Goal: Answer question/provide support: Share knowledge or assist other users

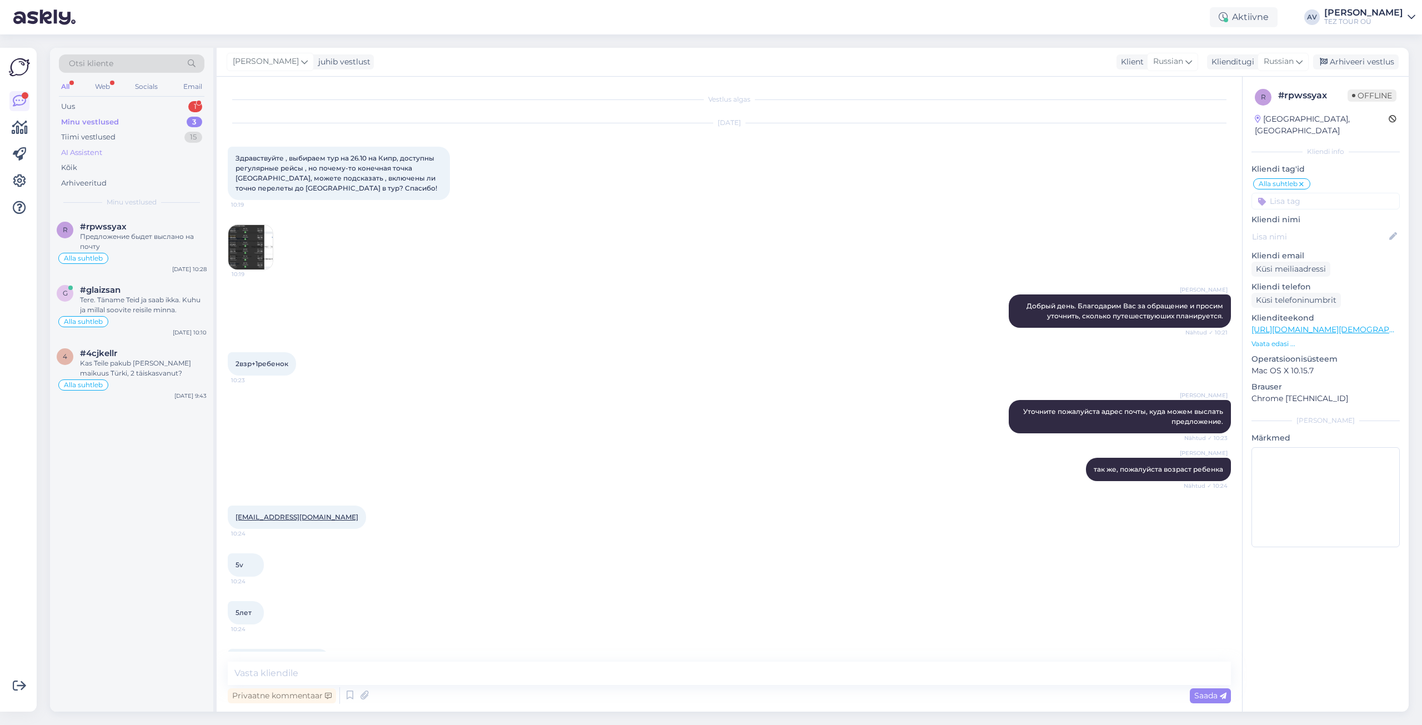
scroll to position [81, 0]
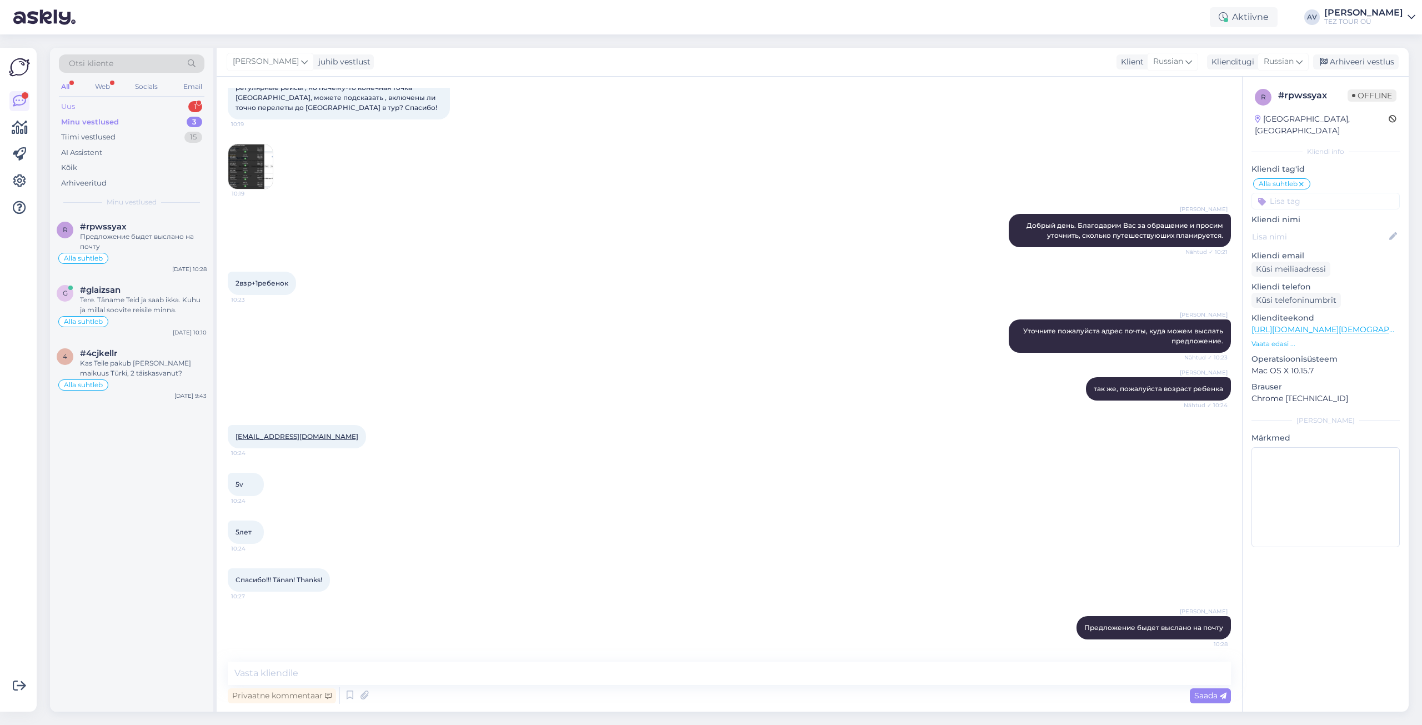
click at [78, 107] on div "Uus 1" at bounding box center [132, 107] width 146 height 16
click at [116, 243] on div "Thank you for the details. We will send the offer for your trip to [GEOGRAPHIC_…" at bounding box center [143, 242] width 127 height 20
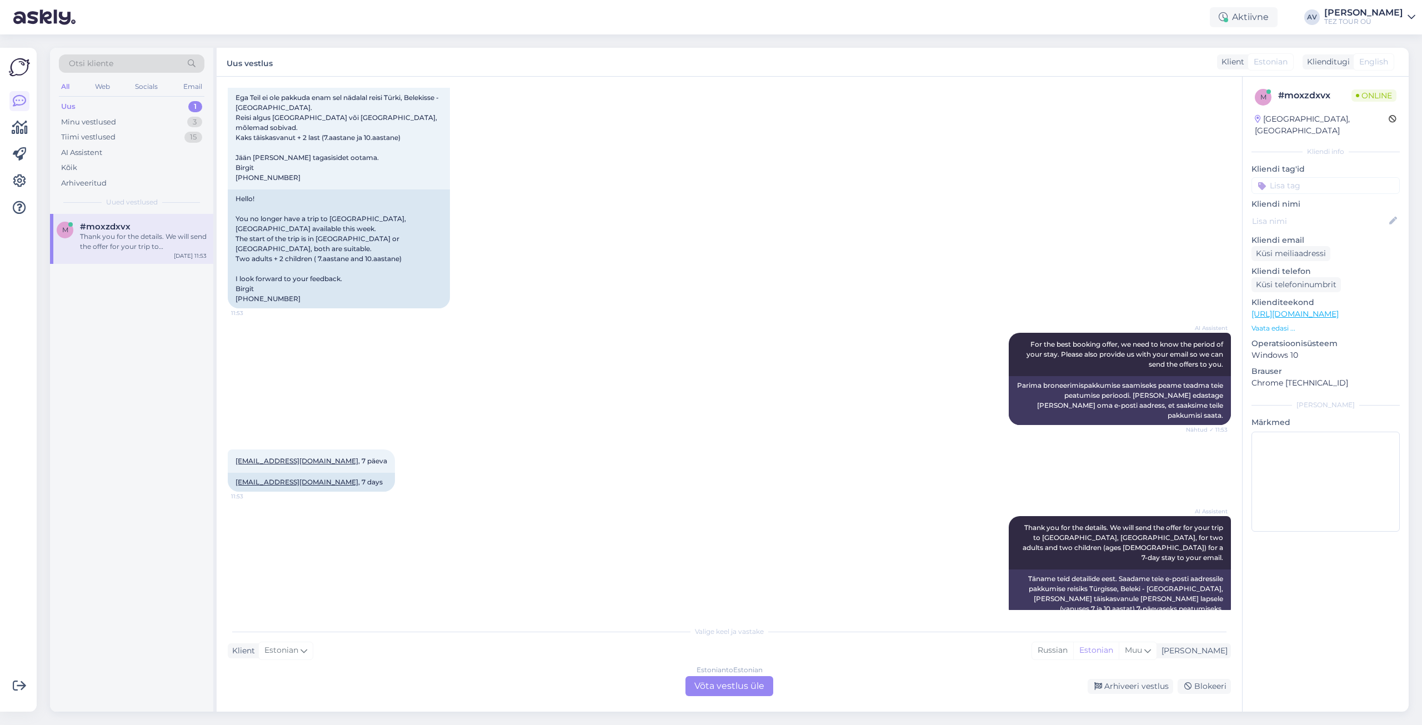
scroll to position [71, 0]
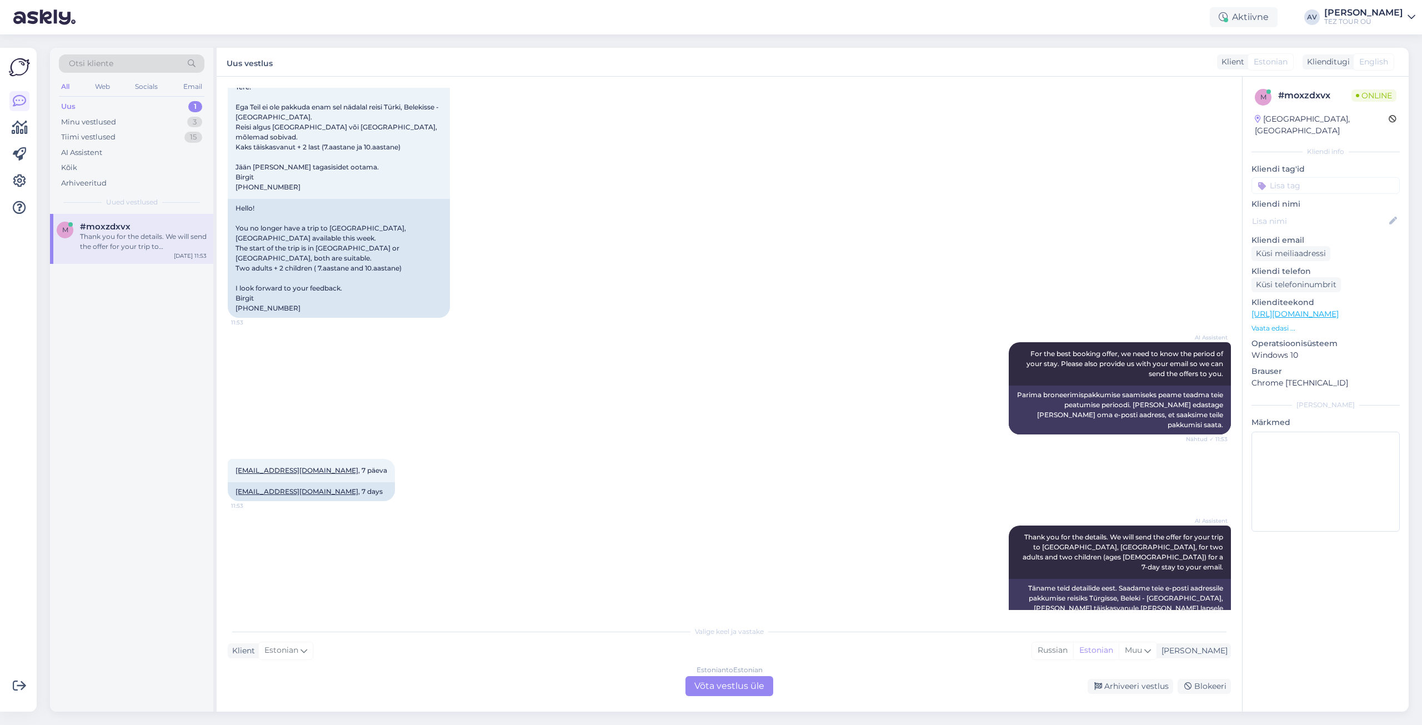
click at [748, 691] on div "Estonian to Estonian Võta vestlus üle" at bounding box center [730, 686] width 88 height 20
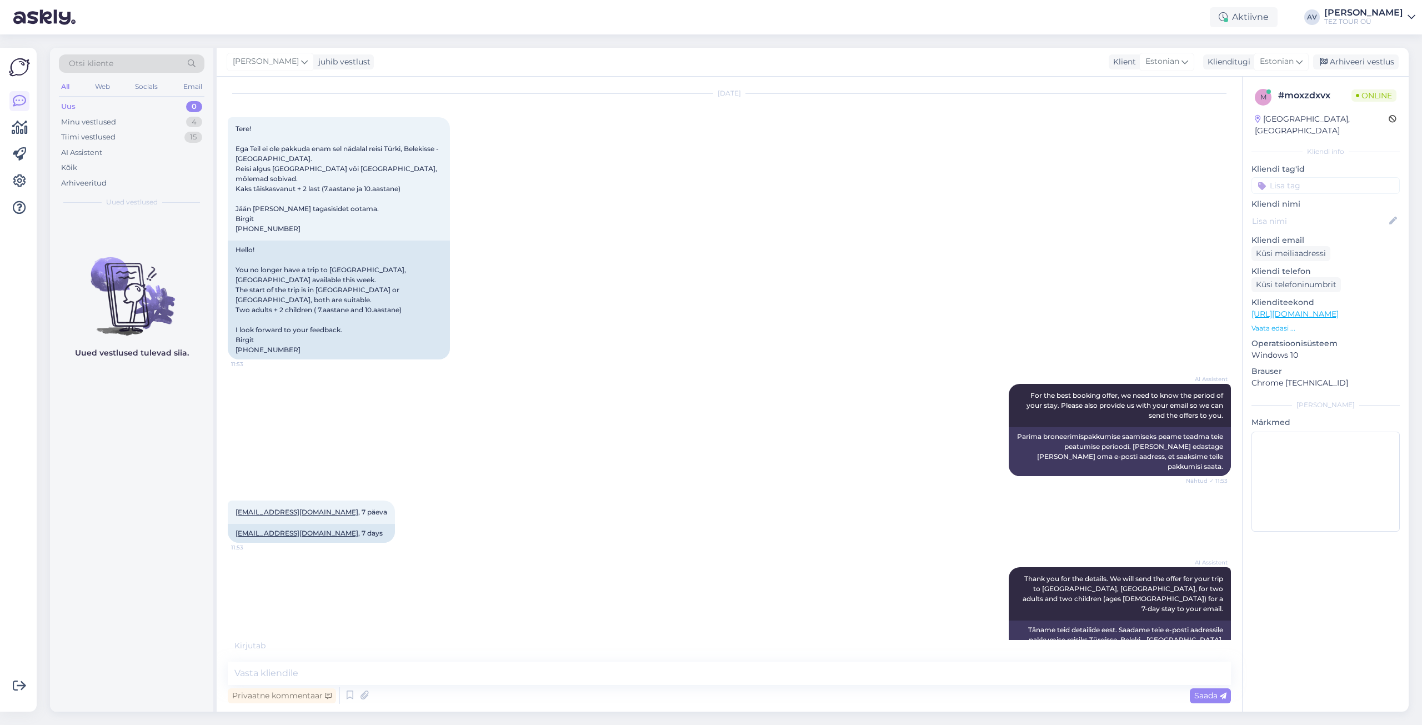
scroll to position [41, 0]
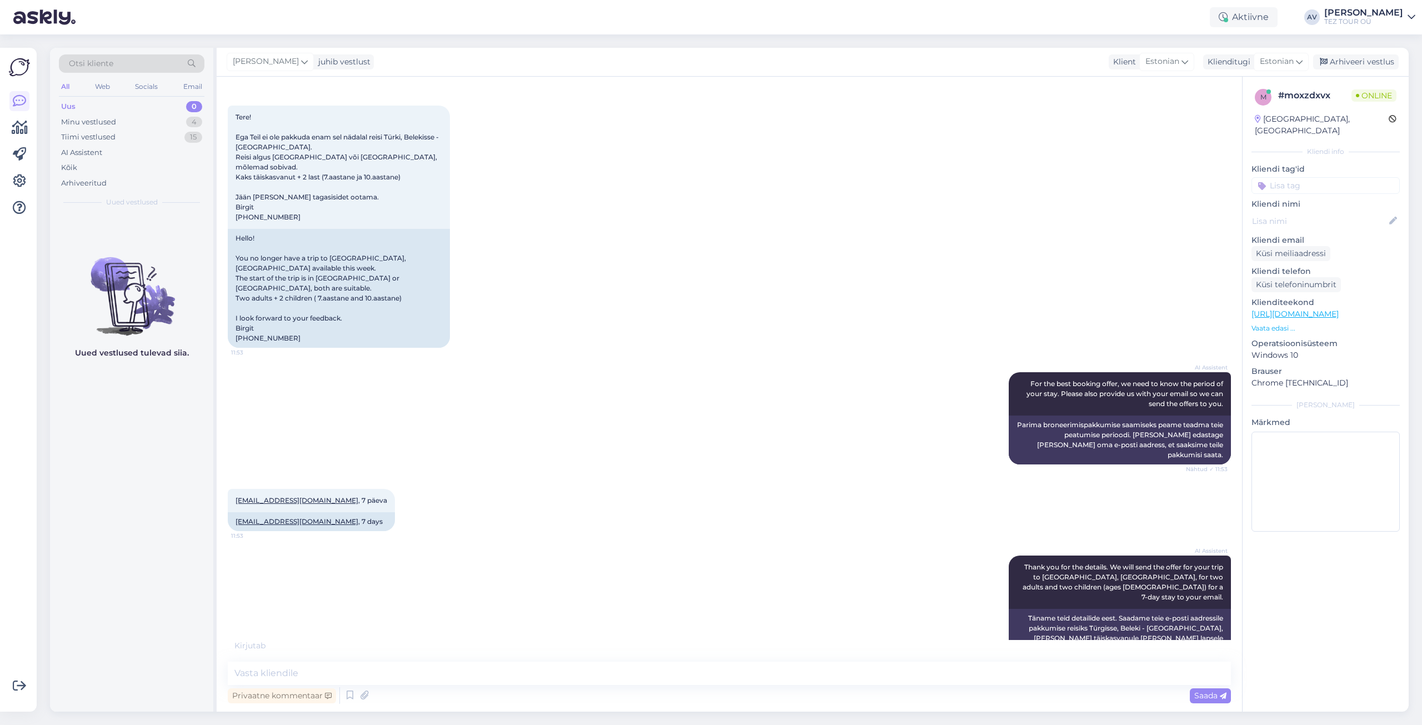
click at [1285, 177] on input at bounding box center [1326, 185] width 148 height 17
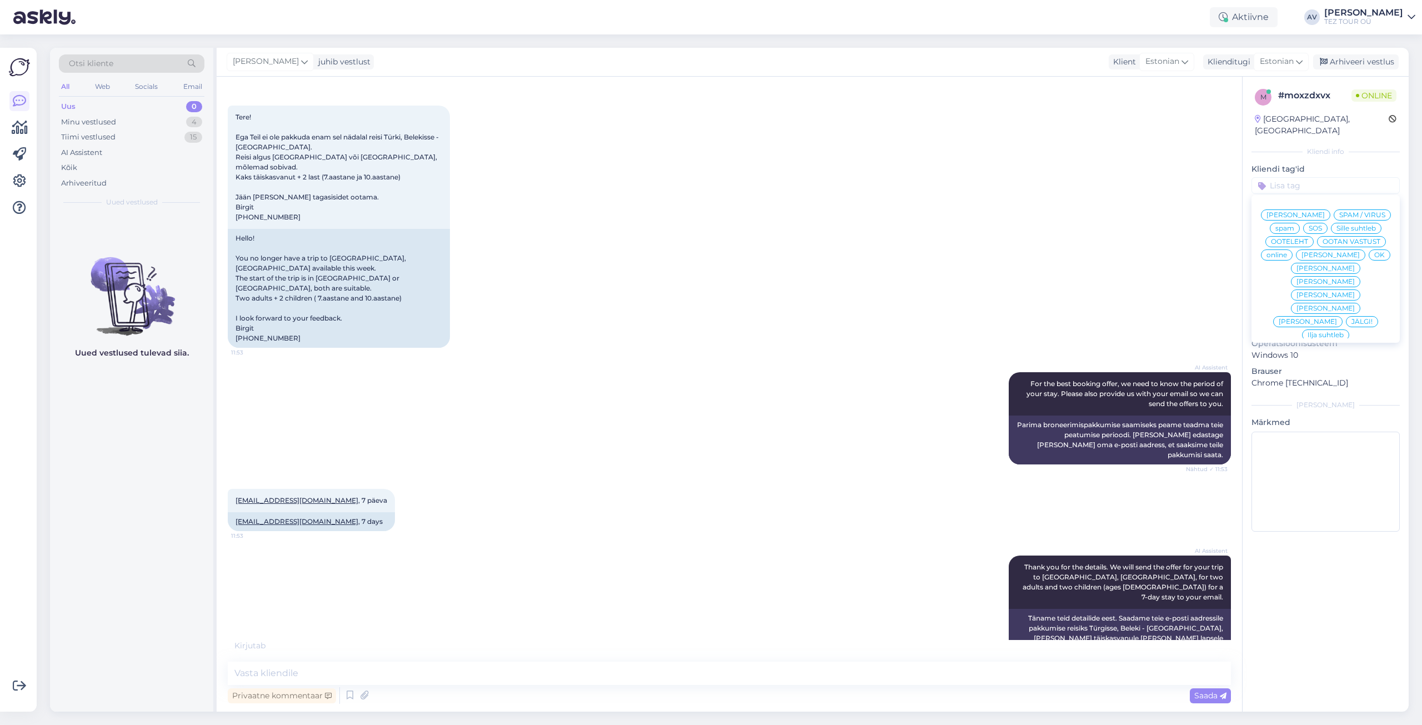
click at [1307, 412] on span "Alla suhtleb" at bounding box center [1326, 415] width 39 height 7
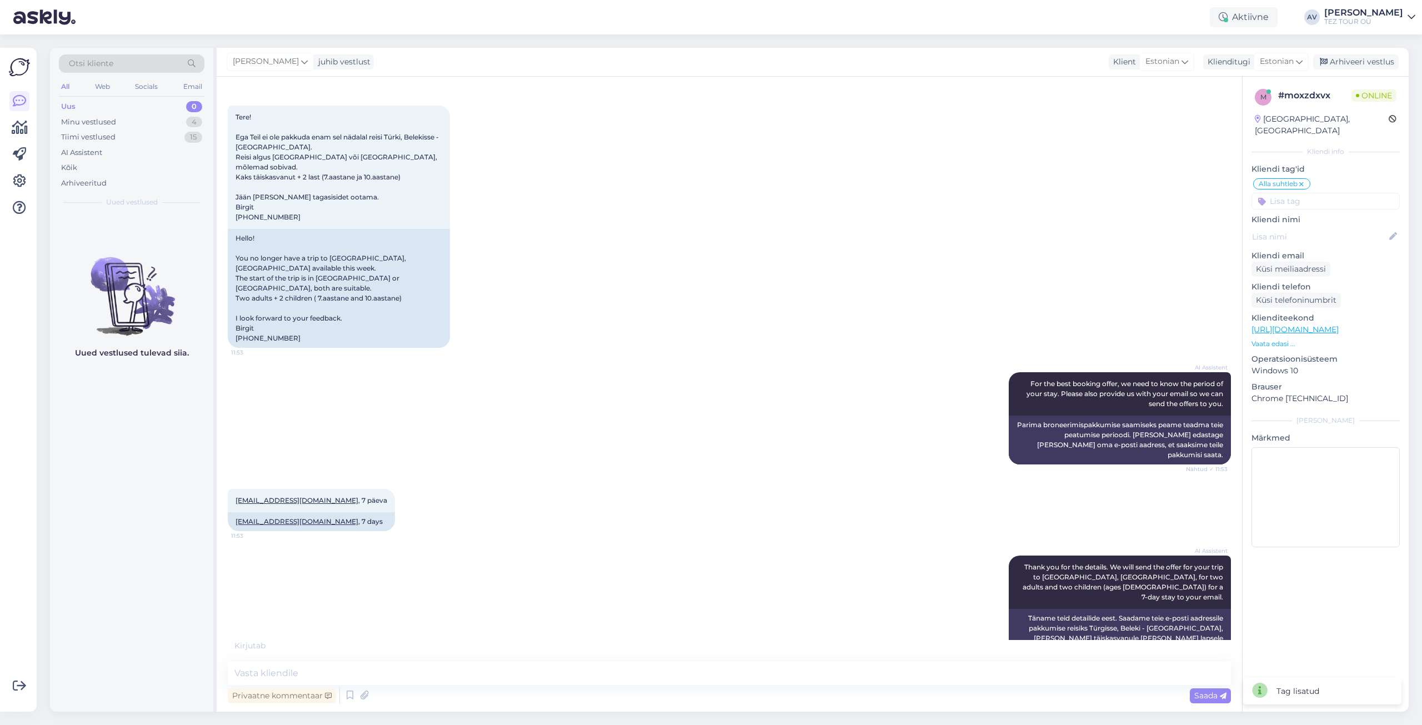
scroll to position [77, 0]
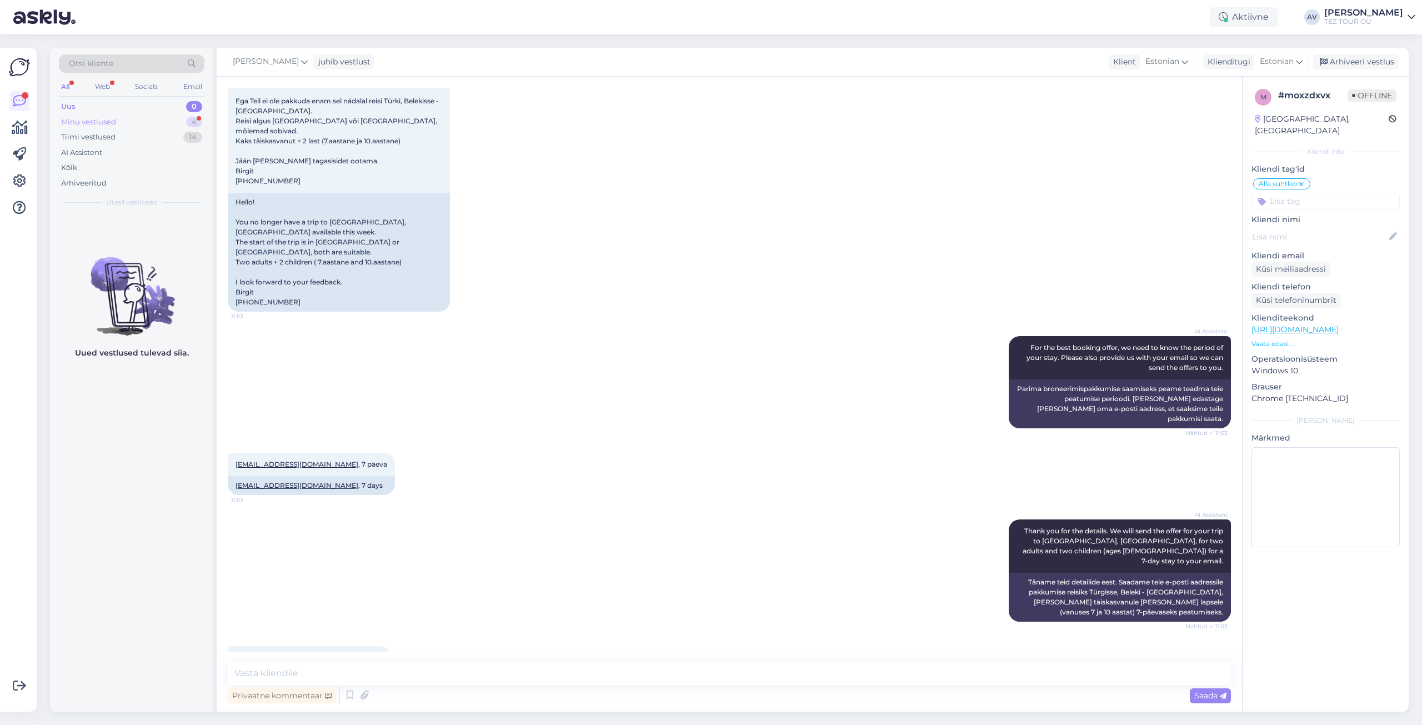
click at [118, 123] on div "Minu vestlused 4" at bounding box center [132, 122] width 146 height 16
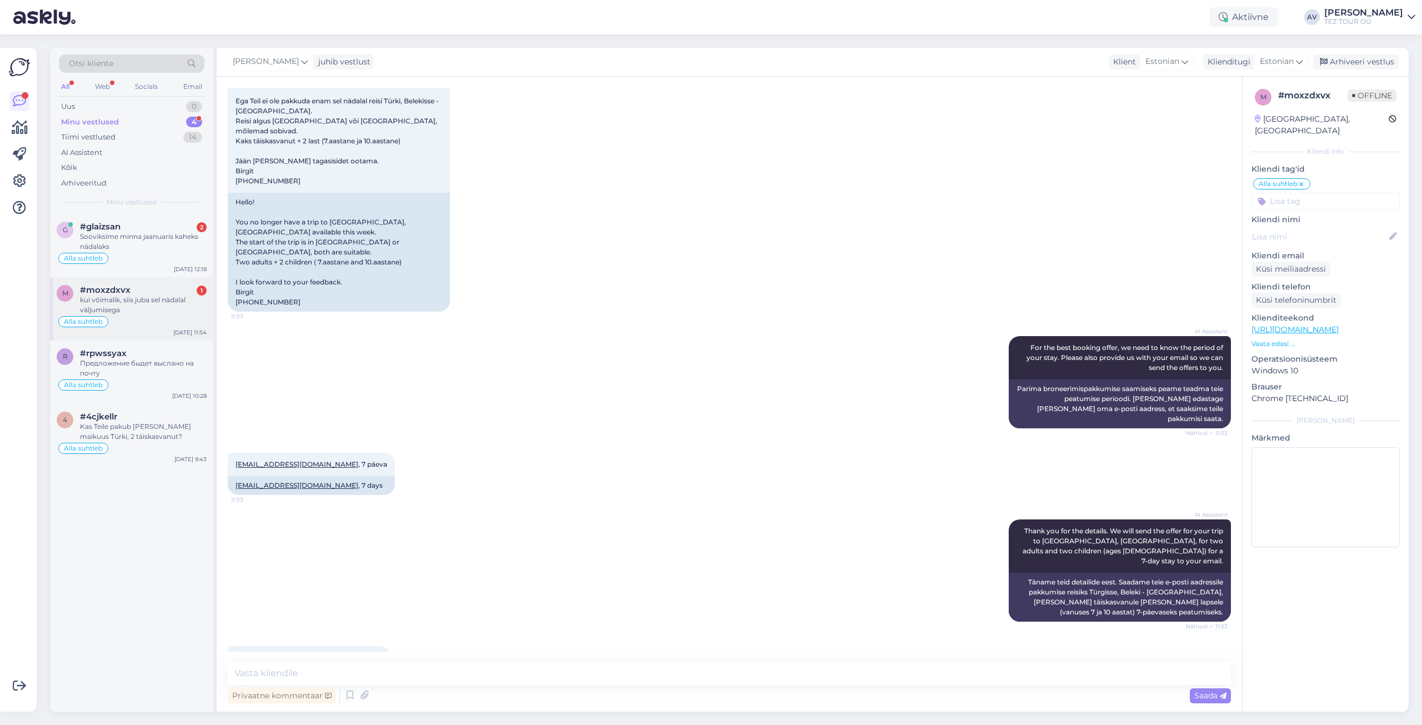
click at [139, 302] on div "kui võimalik, siis juba sel nädalal väljumisega" at bounding box center [143, 305] width 127 height 20
click at [109, 232] on div "Sooviksime minna jaanuaris kaheks nädalaks" at bounding box center [143, 242] width 127 height 20
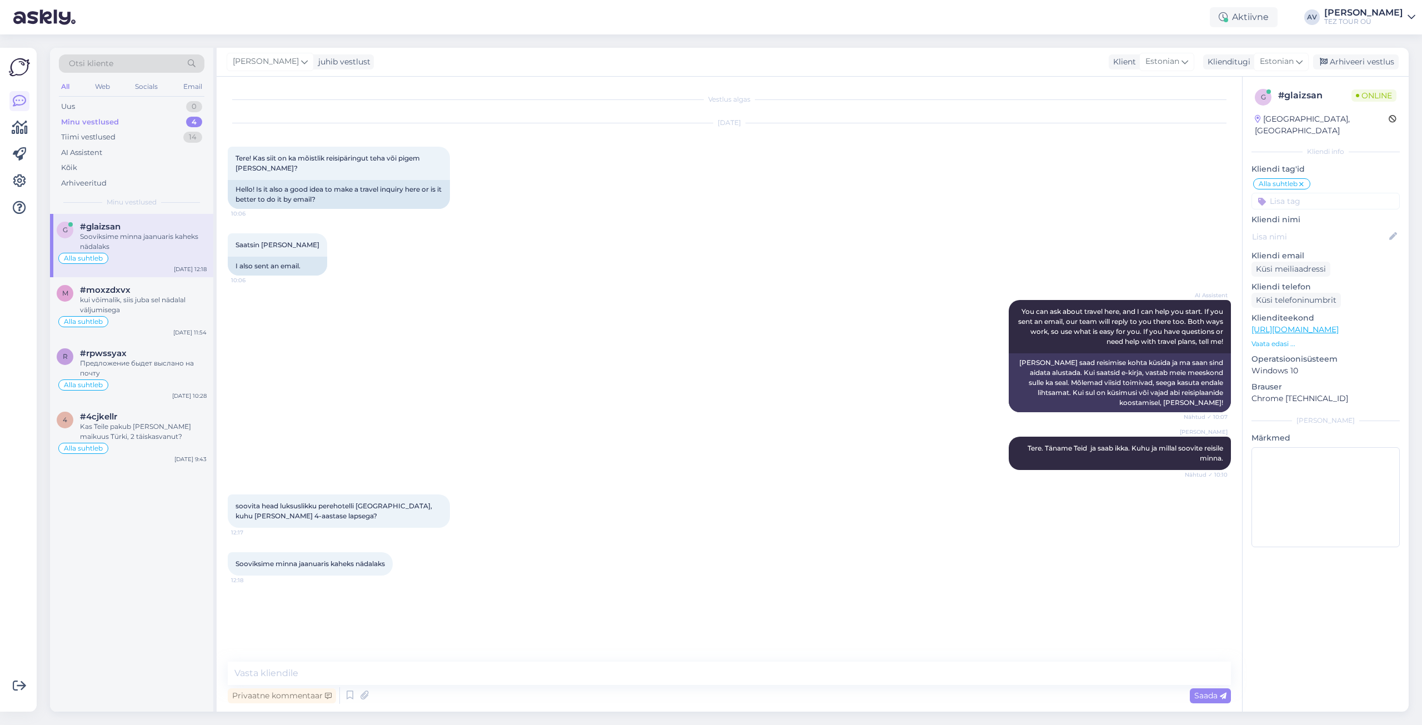
click at [1272, 193] on input at bounding box center [1326, 201] width 148 height 17
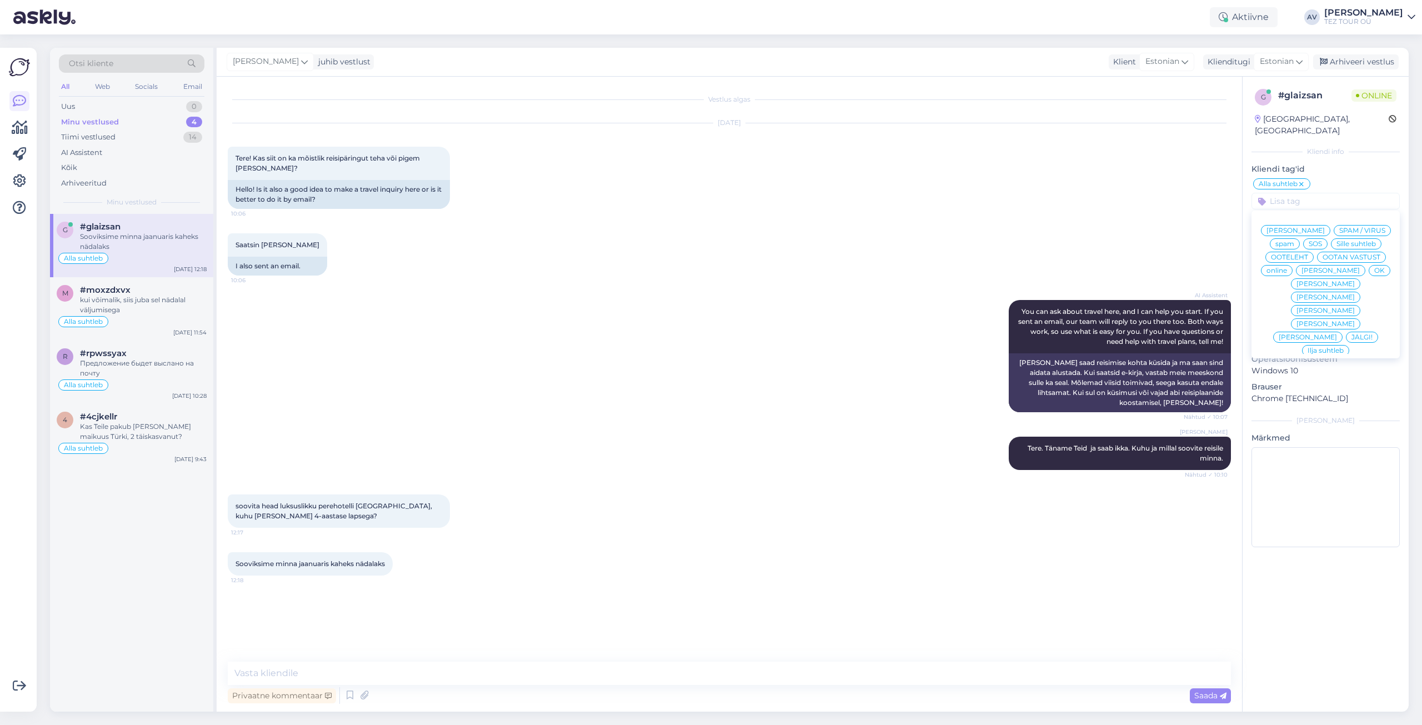
click at [1313, 427] on span "Alla suhtleb" at bounding box center [1326, 430] width 39 height 7
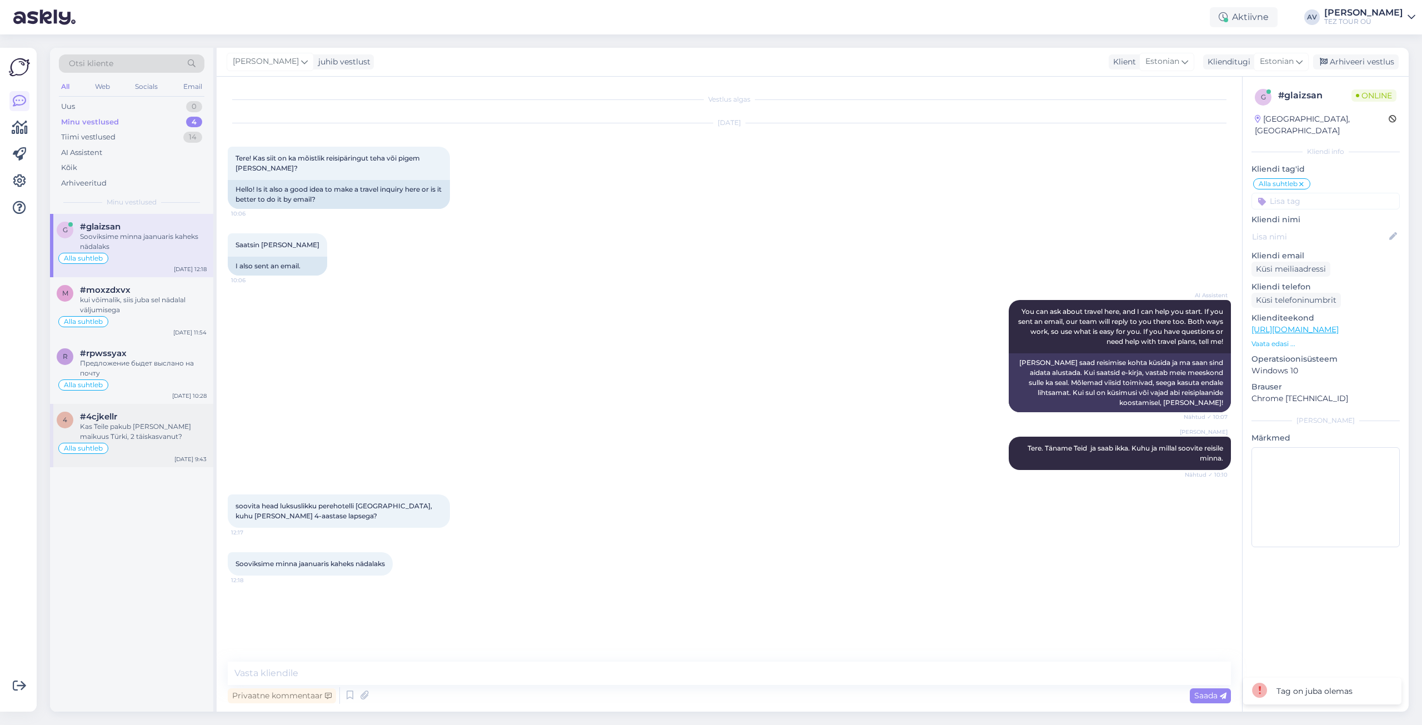
click at [134, 418] on div "#4cjkellr" at bounding box center [143, 417] width 127 height 10
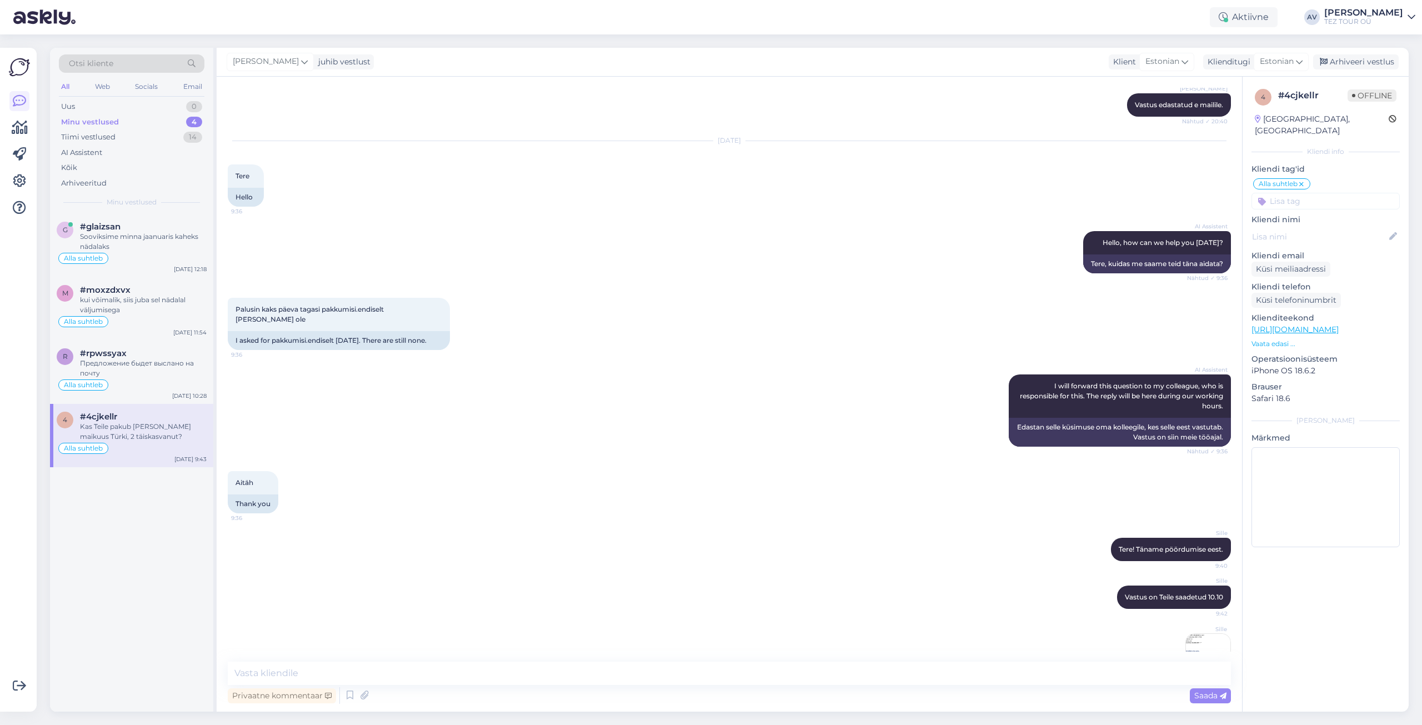
scroll to position [943, 0]
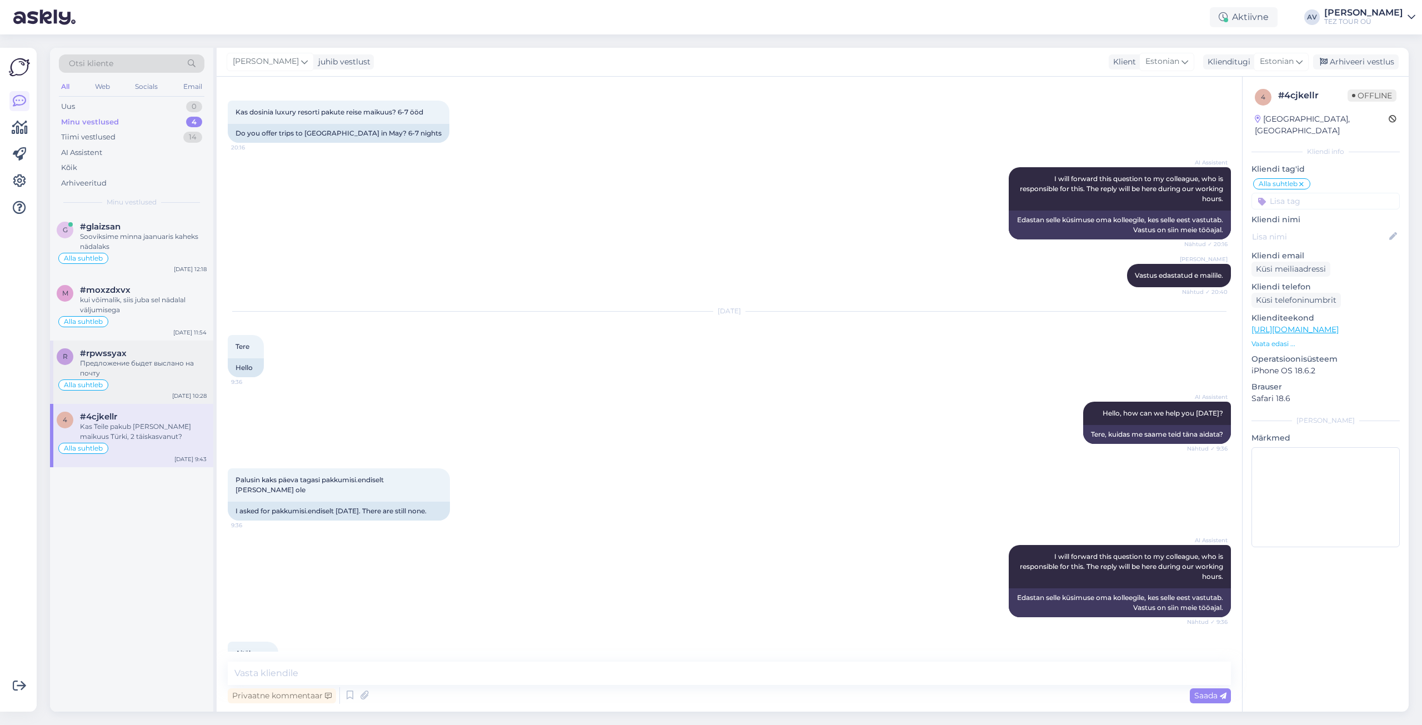
click at [105, 369] on div "Предложение быдет выслано на почту" at bounding box center [143, 368] width 127 height 20
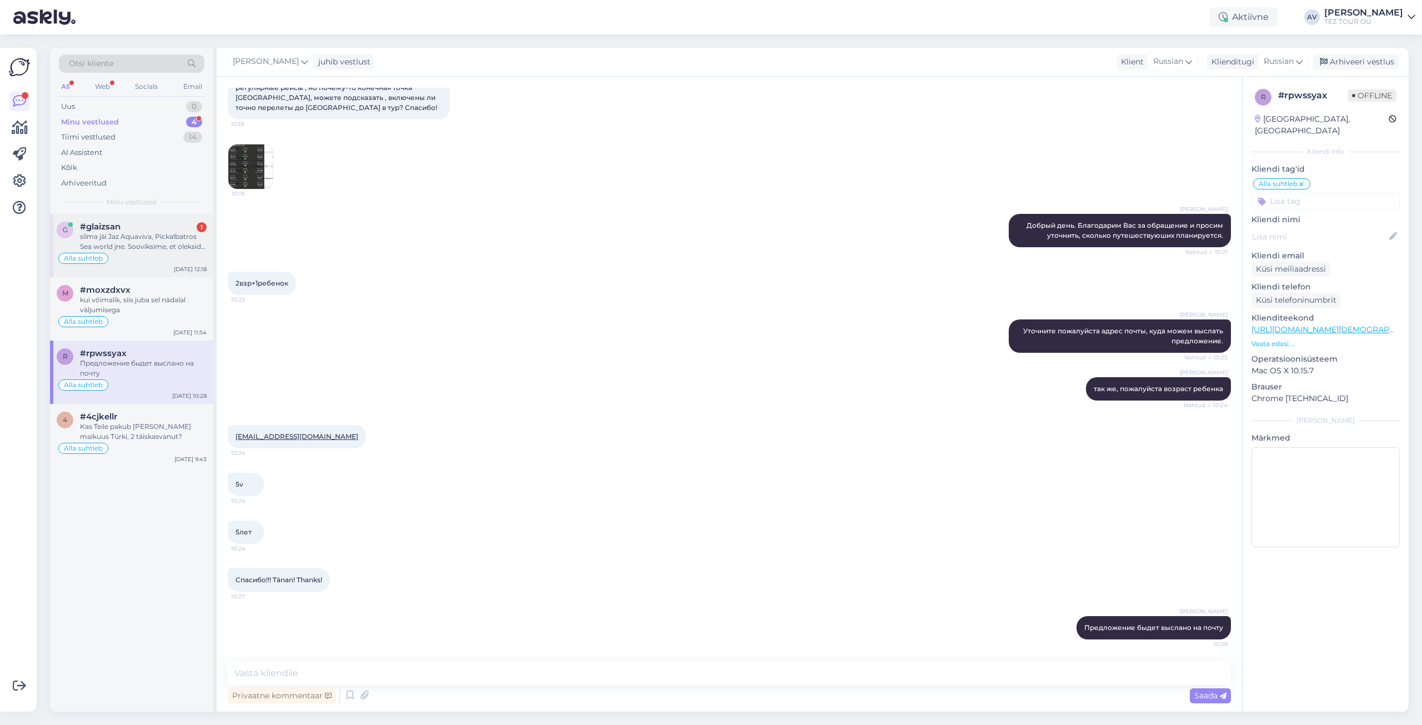
click at [130, 239] on div "silma jäi Jaz Aquaviva, Pickalbatros Sea world jne. Sooviksime, et oleksid ilus…" at bounding box center [143, 242] width 127 height 20
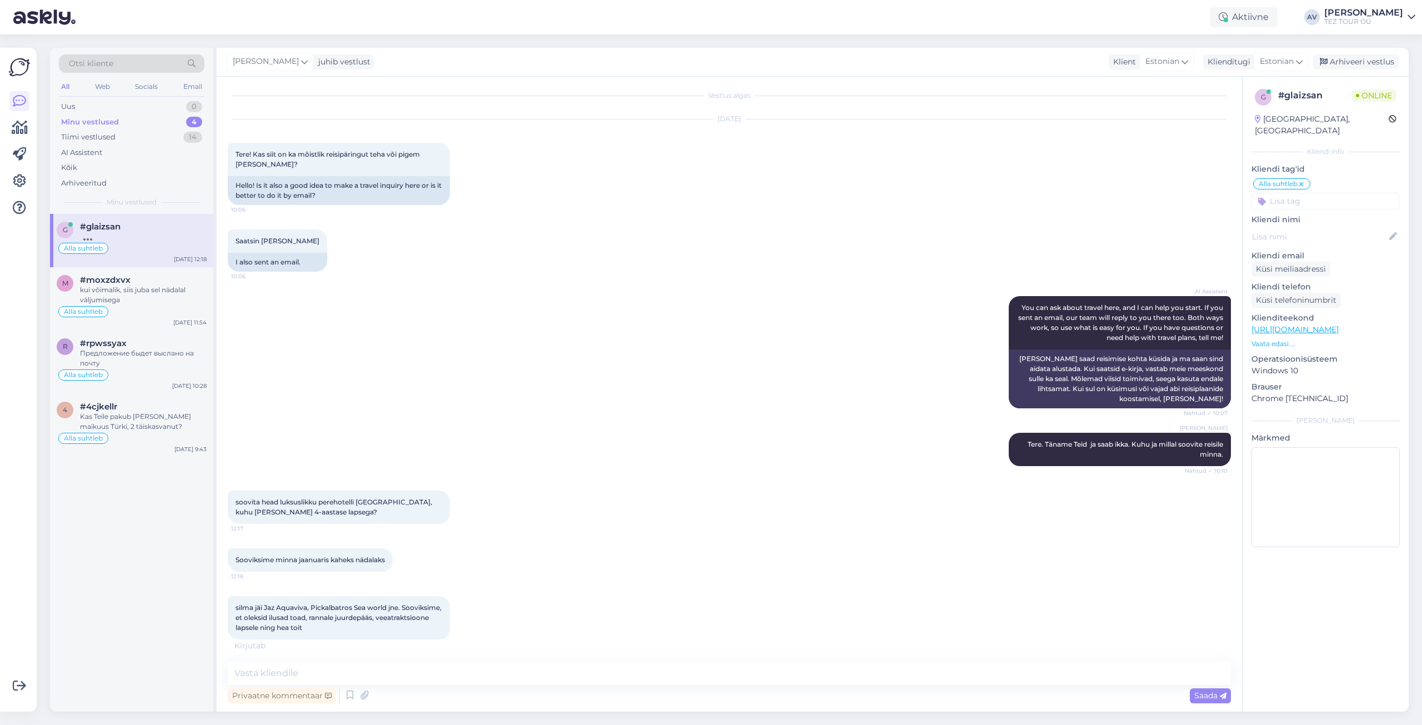
scroll to position [16, 0]
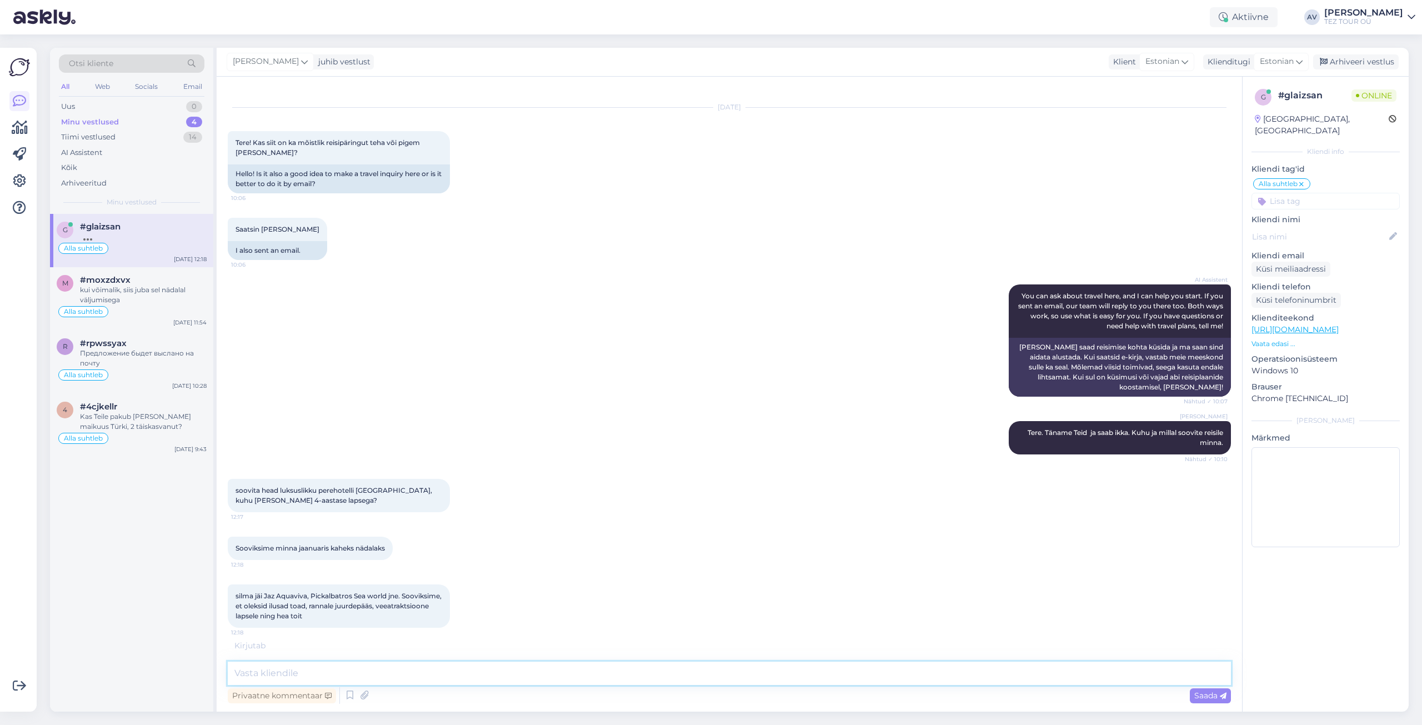
click at [459, 677] on textarea at bounding box center [729, 673] width 1003 height 23
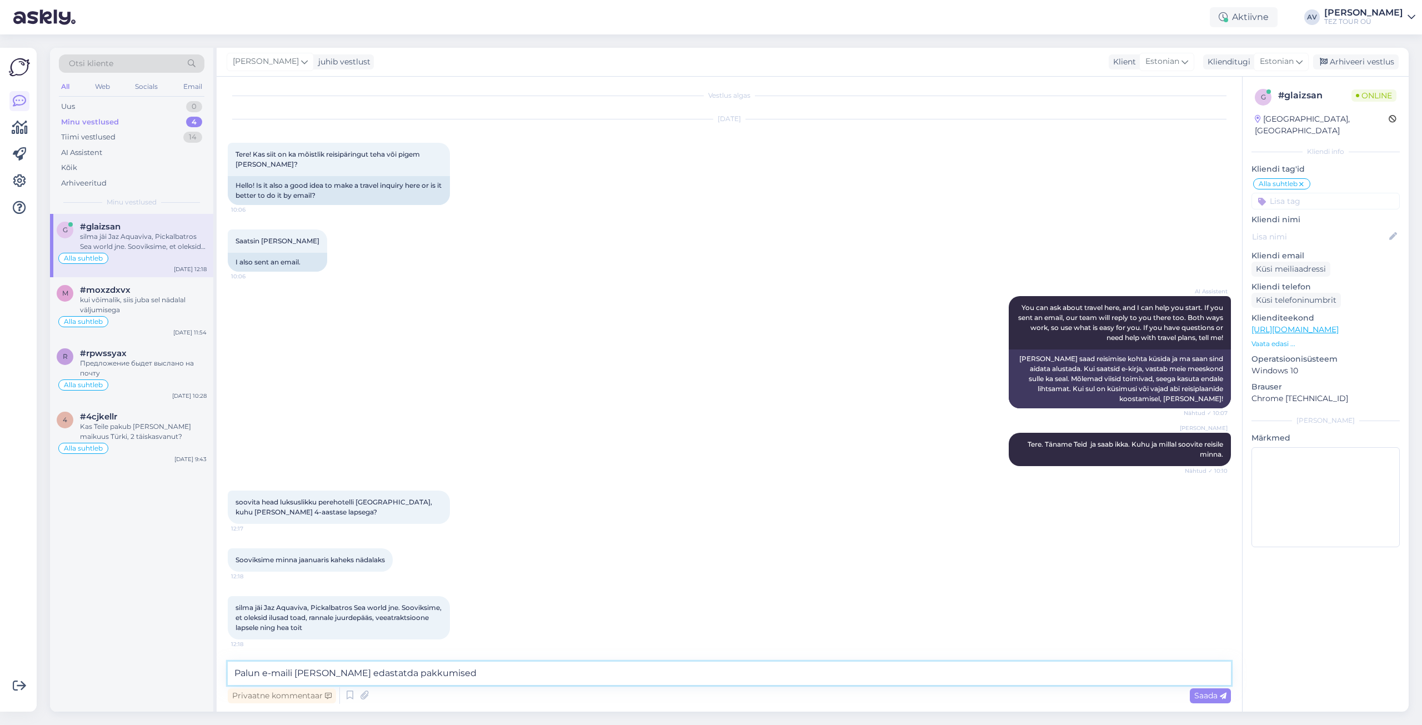
type textarea "Palun e-maili [PERSON_NAME] edastatda pakkumised."
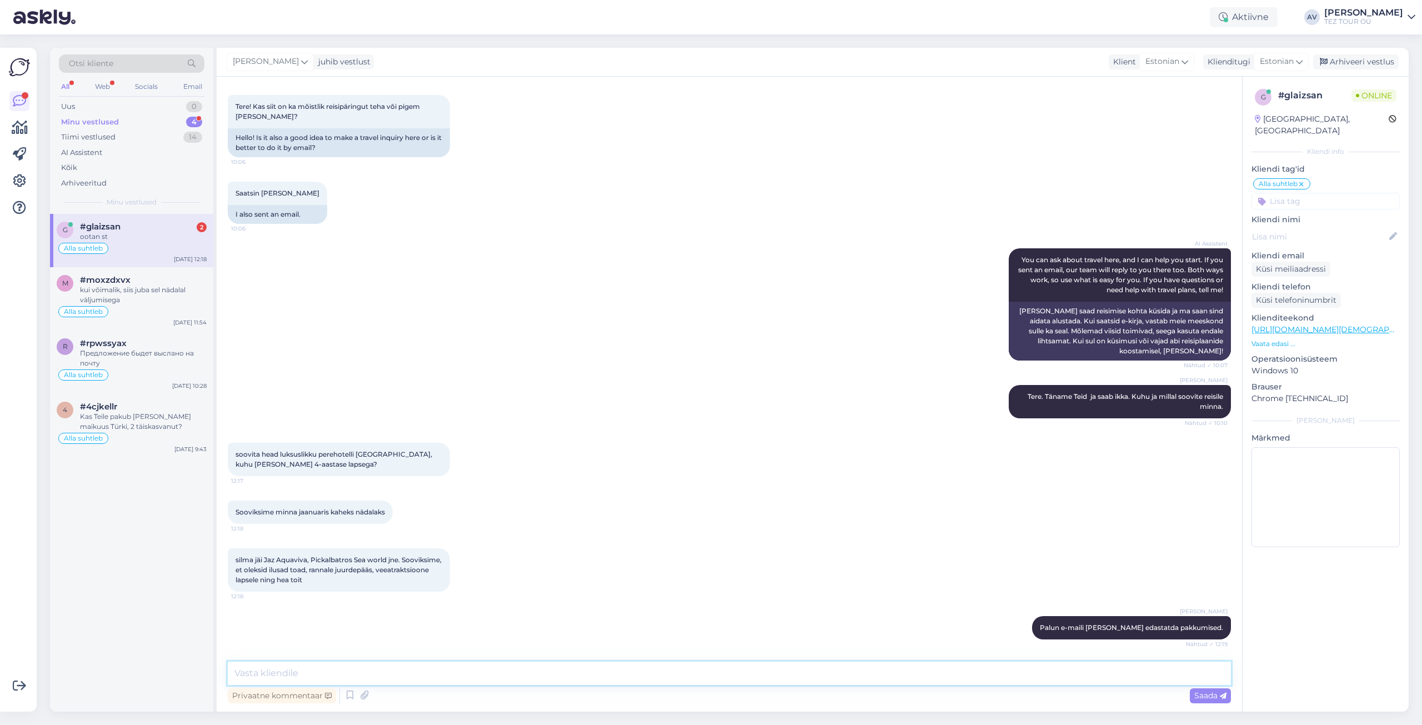
scroll to position [147, 0]
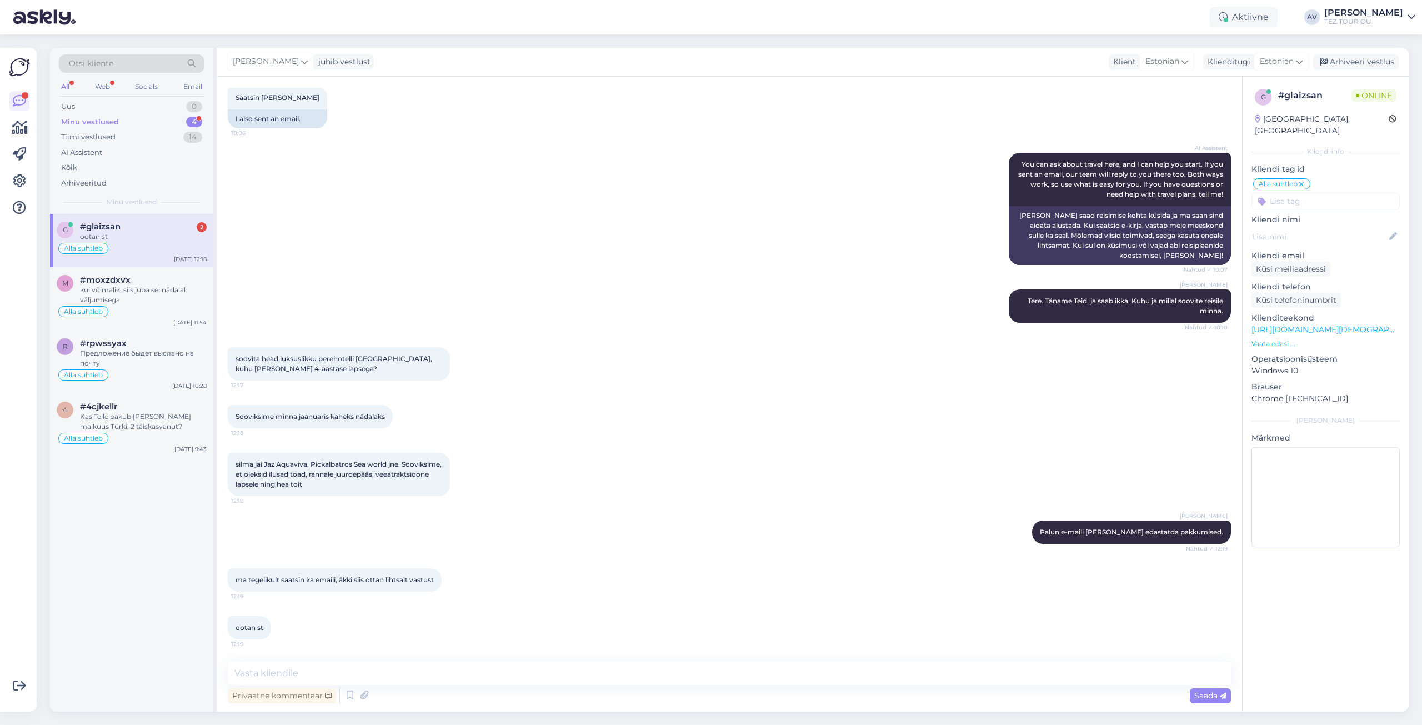
click at [466, 661] on div "Vestlus algas [DATE] Tere! Kas siit on ka mõistlik reisipäringut teha või pigem…" at bounding box center [730, 394] width 1026 height 635
click at [459, 671] on textarea at bounding box center [729, 673] width 1003 height 23
type textarea "Ф"
type textarea "Aitäh!"
click at [1214, 693] on span "Saada" at bounding box center [1210, 696] width 32 height 10
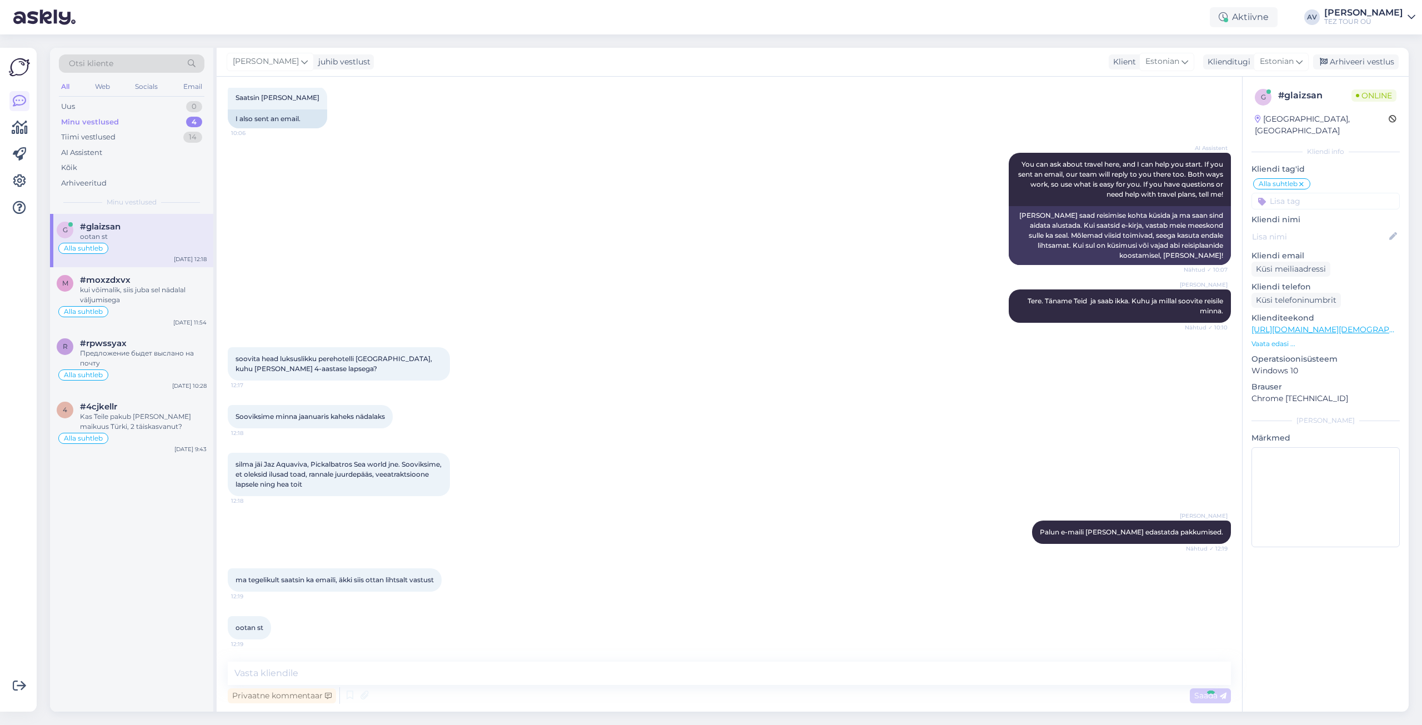
scroll to position [195, 0]
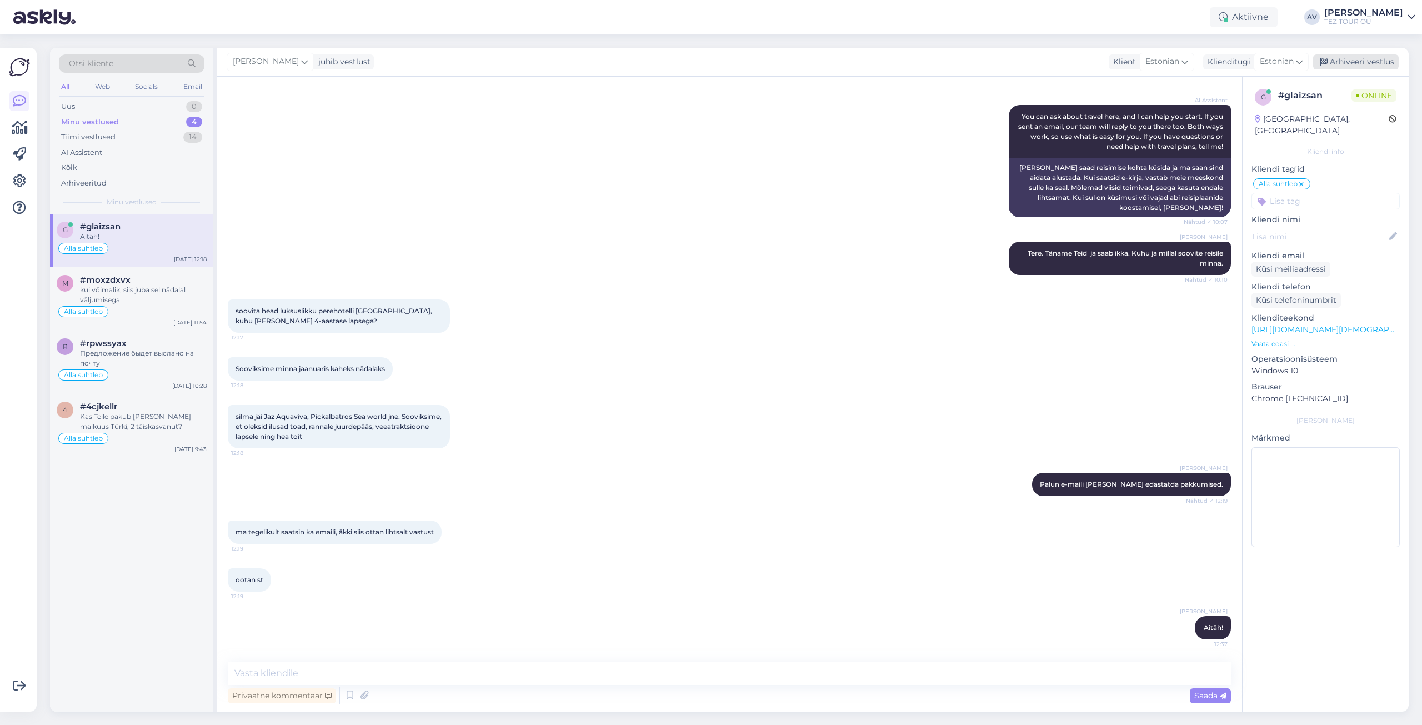
click at [1335, 60] on div "Arhiveeri vestlus" at bounding box center [1356, 61] width 86 height 15
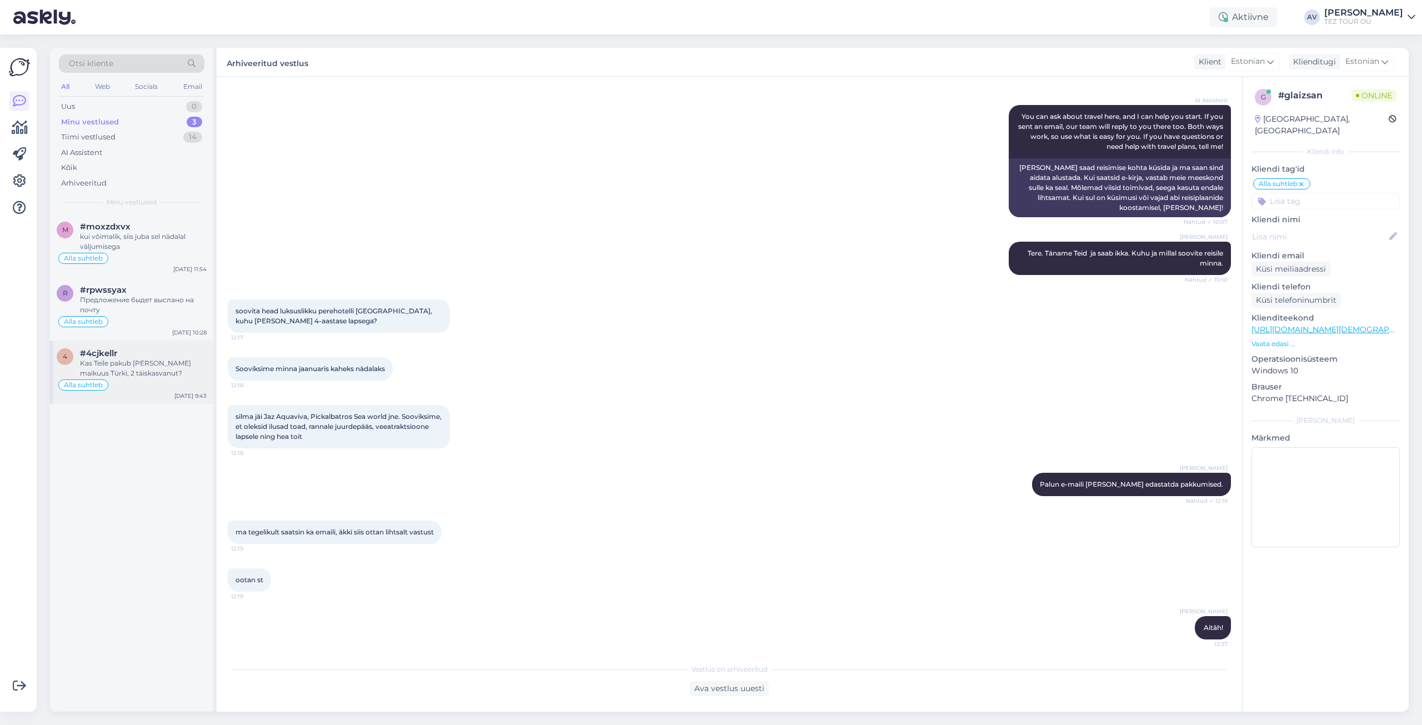
click at [117, 356] on span "#4cjkellr" at bounding box center [98, 353] width 37 height 10
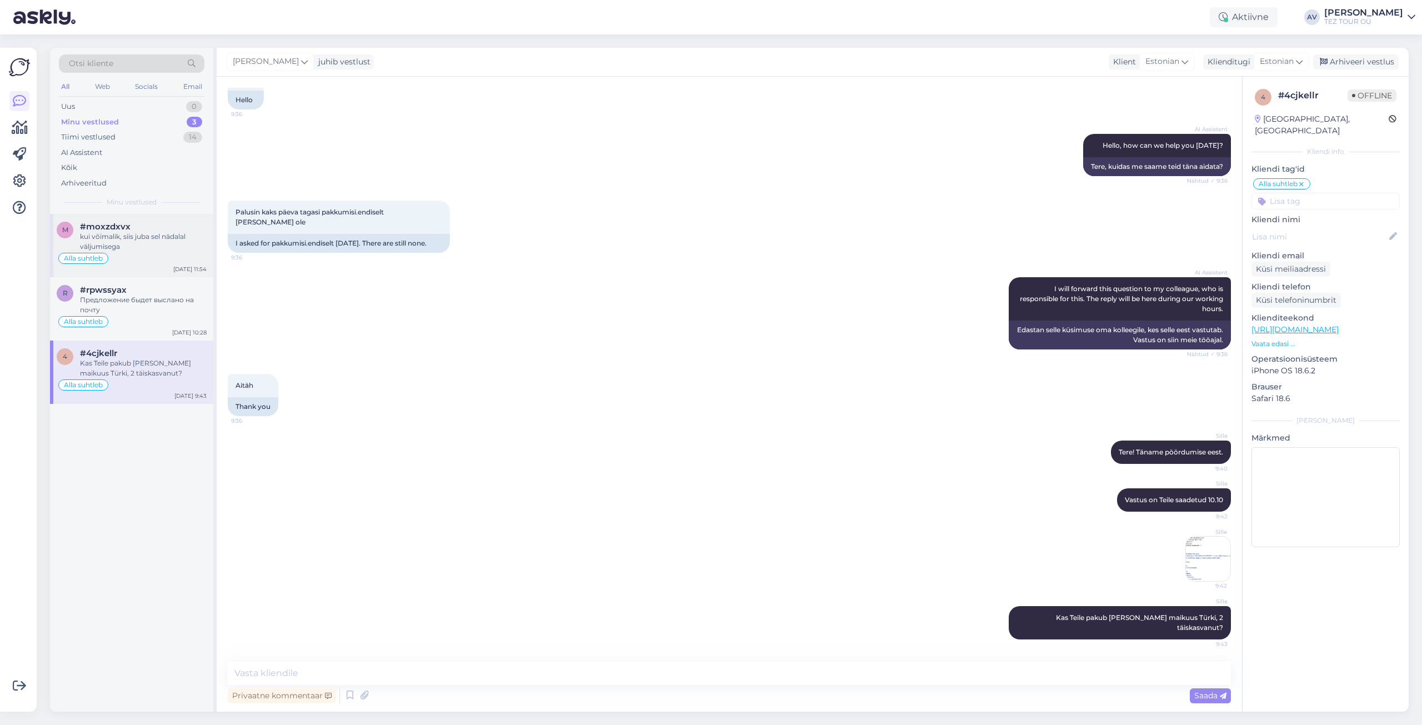
click at [116, 247] on div "kui võimalik, siis juba sel nädalal väljumisega" at bounding box center [143, 242] width 127 height 20
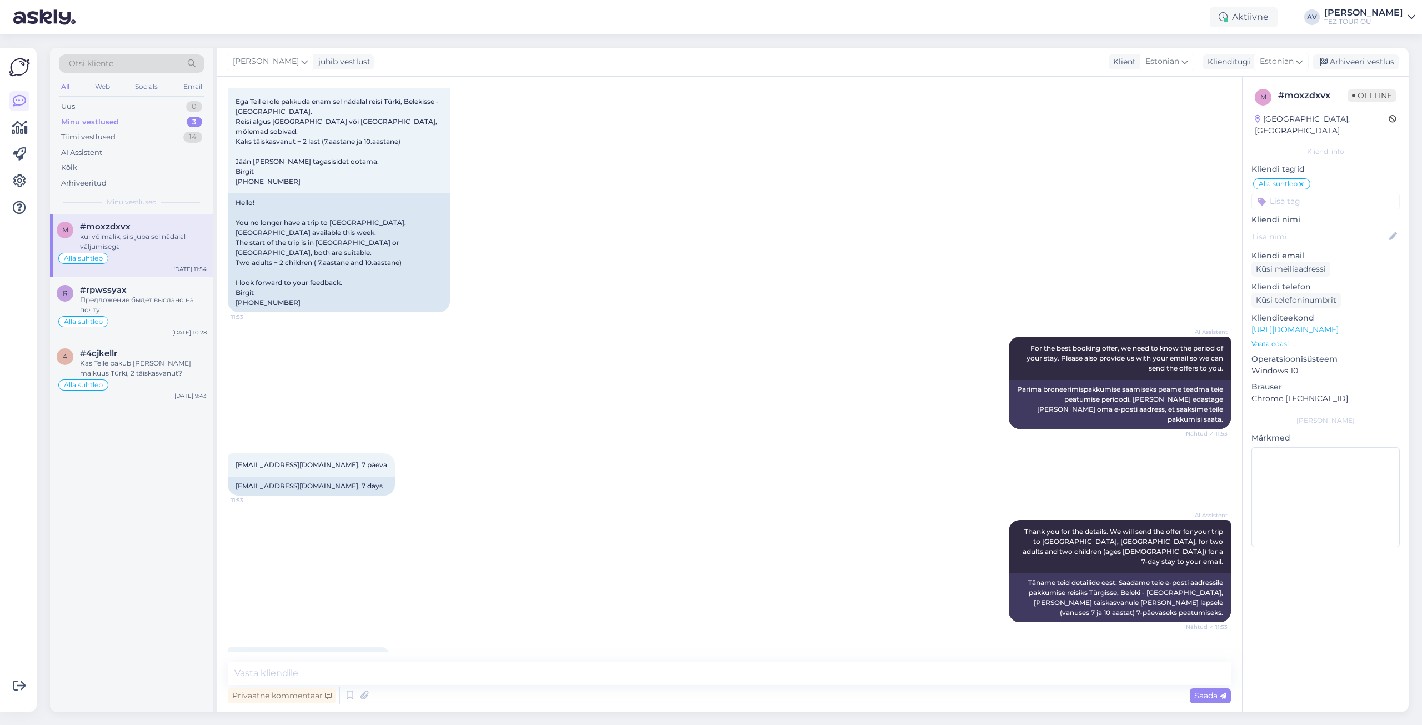
scroll to position [77, 0]
click at [1091, 675] on textarea at bounding box center [729, 673] width 1003 height 23
drag, startPoint x: 241, startPoint y: 110, endPoint x: 343, endPoint y: 109, distance: 102.8
click at [343, 109] on span "Tere! Ega Teil ei ole pakkuda enam sel nädalal reisi Türki, Belekisse - [GEOGRA…" at bounding box center [338, 131] width 205 height 108
copy span "[GEOGRAPHIC_DATA]"
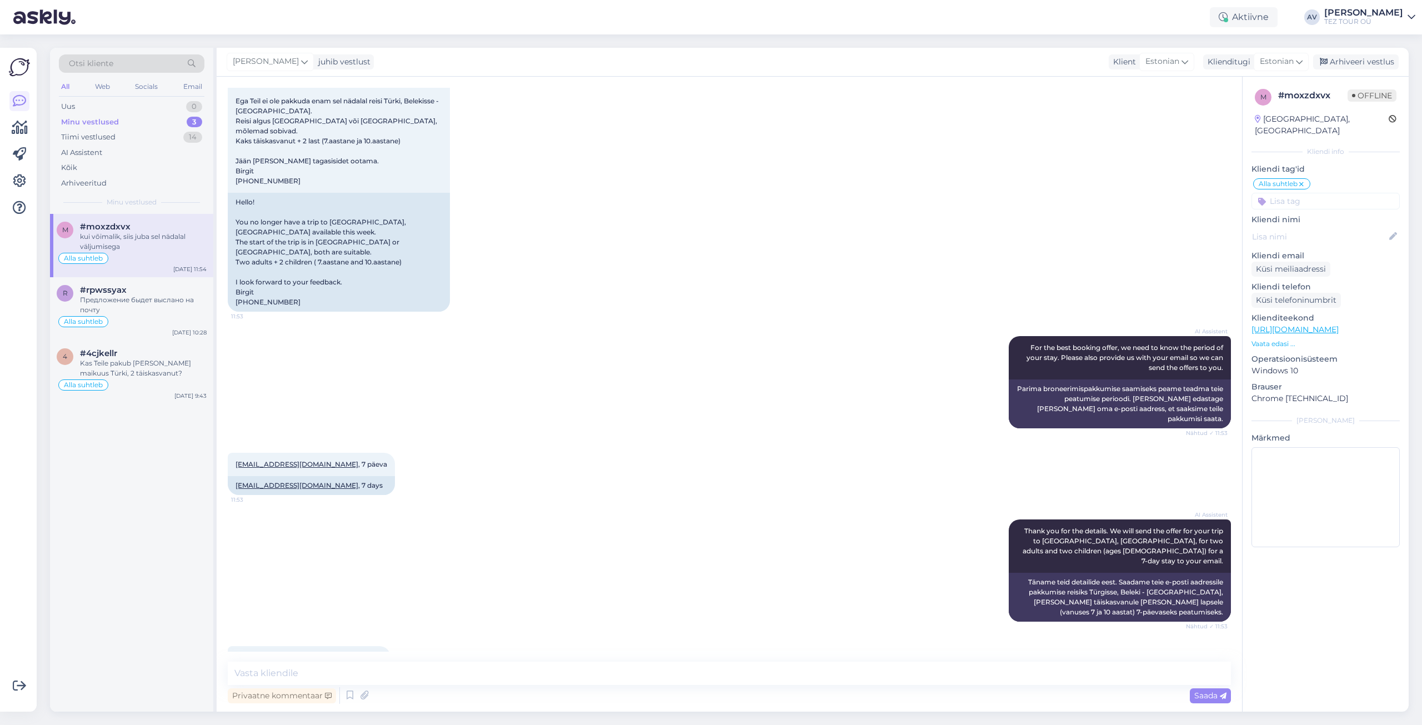
click at [546, 284] on div "[DATE] Tere! Ega Teil ei ole pakkuda enam sel nädalal reisi Türki, Belekisse - …" at bounding box center [729, 179] width 1003 height 290
click at [1162, 261] on div "[DATE] Tere! Ega Teil ei ole pakkuda enam sel nädalal reisi Türki, Belekisse - …" at bounding box center [729, 179] width 1003 height 290
drag, startPoint x: 241, startPoint y: 109, endPoint x: 342, endPoint y: 107, distance: 101.1
click at [342, 107] on span "Tere! Ega Teil ei ole pakkuda enam sel nädalal reisi Türki, Belekisse - [GEOGRA…" at bounding box center [338, 131] width 205 height 108
copy span "[GEOGRAPHIC_DATA]"
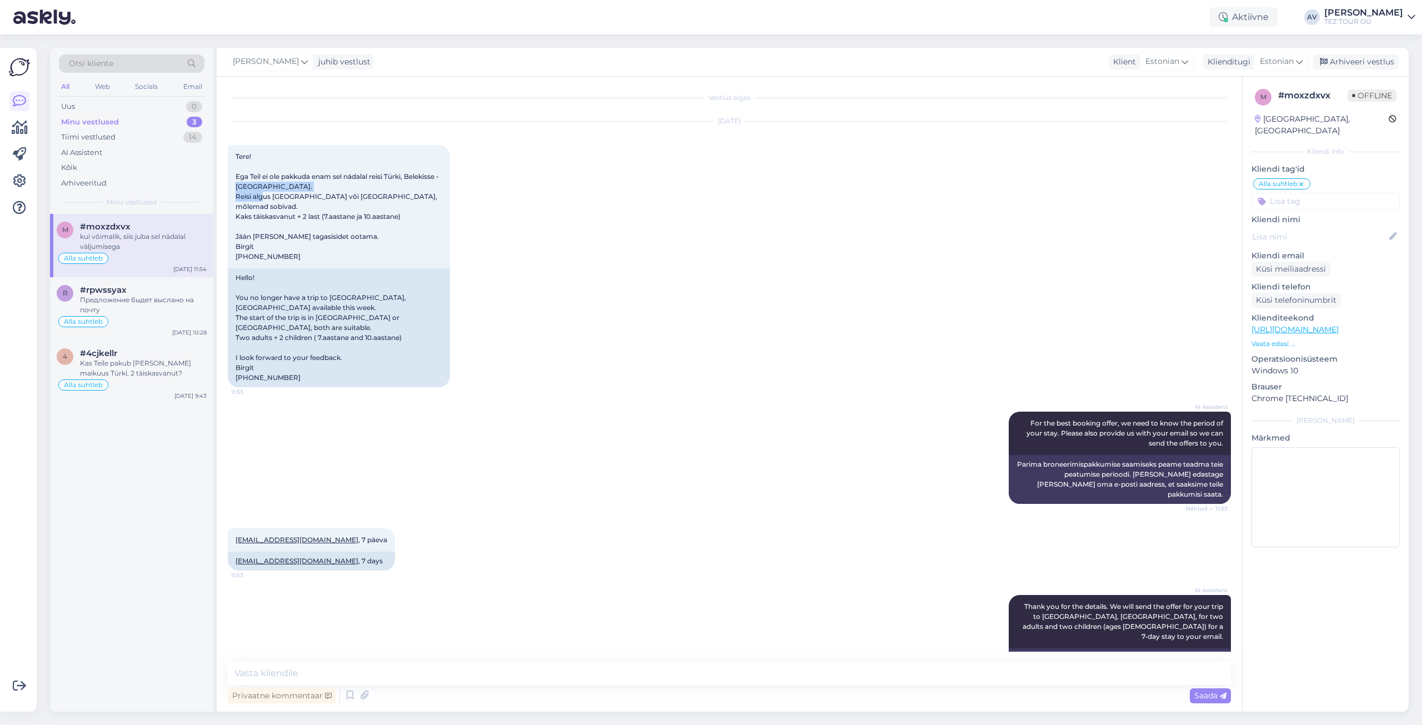
scroll to position [0, 0]
click at [637, 662] on textarea at bounding box center [729, 673] width 1003 height 23
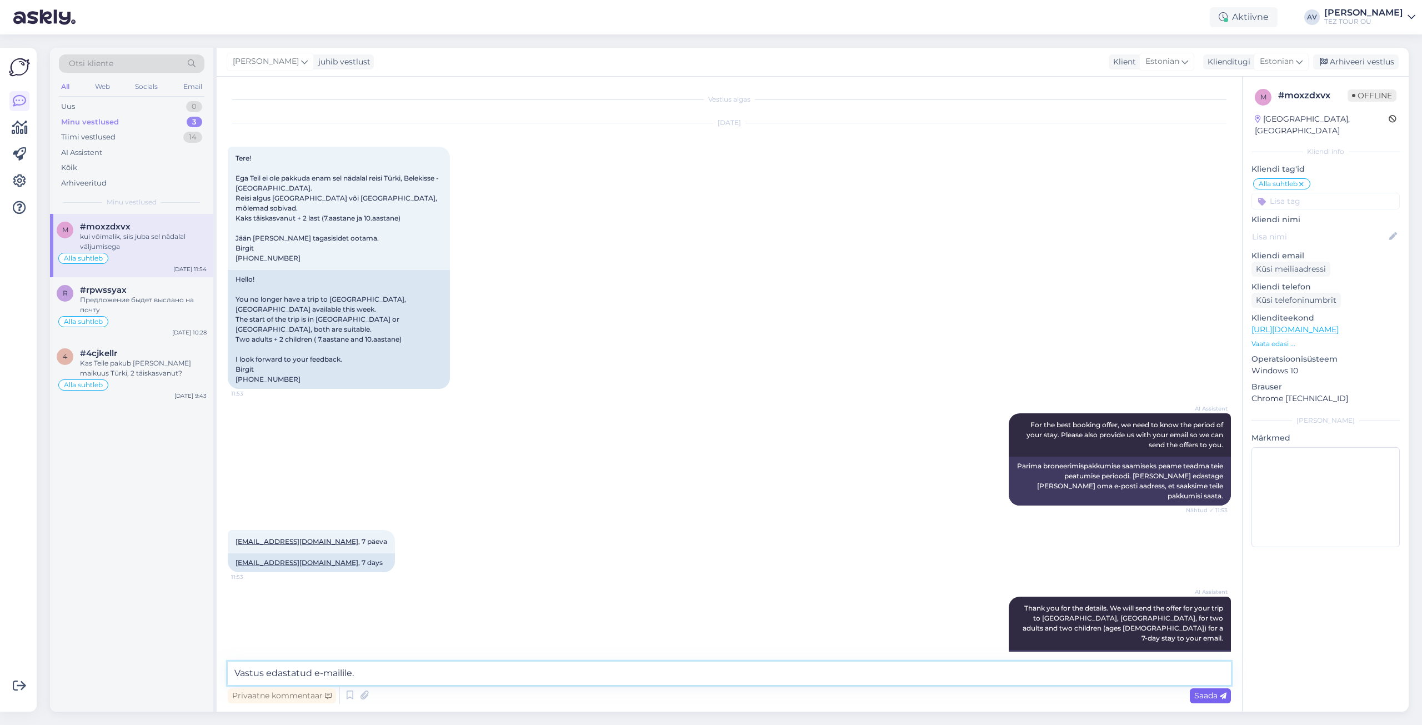
type textarea "Vastus edastatud e-mailile."
click at [1217, 695] on span "Saada" at bounding box center [1210, 696] width 32 height 10
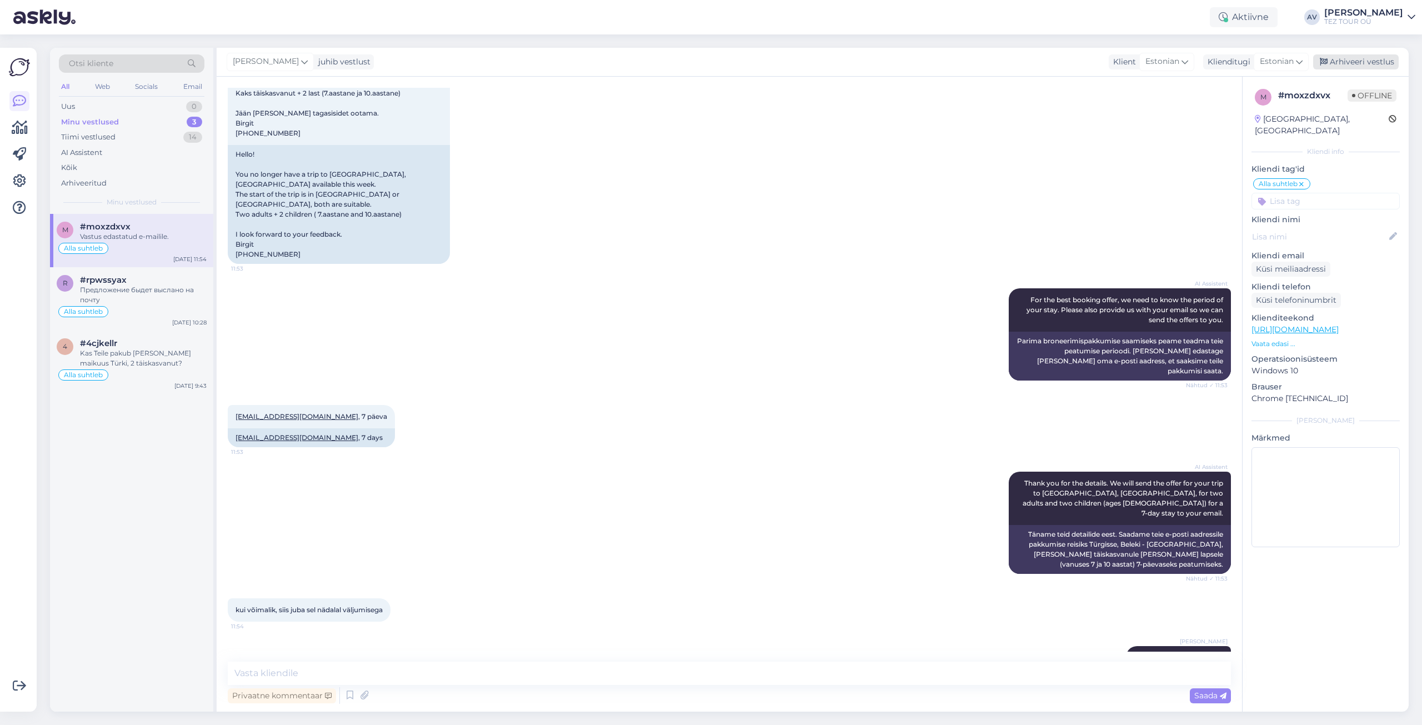
click at [1363, 64] on div "Arhiveeri vestlus" at bounding box center [1356, 61] width 86 height 15
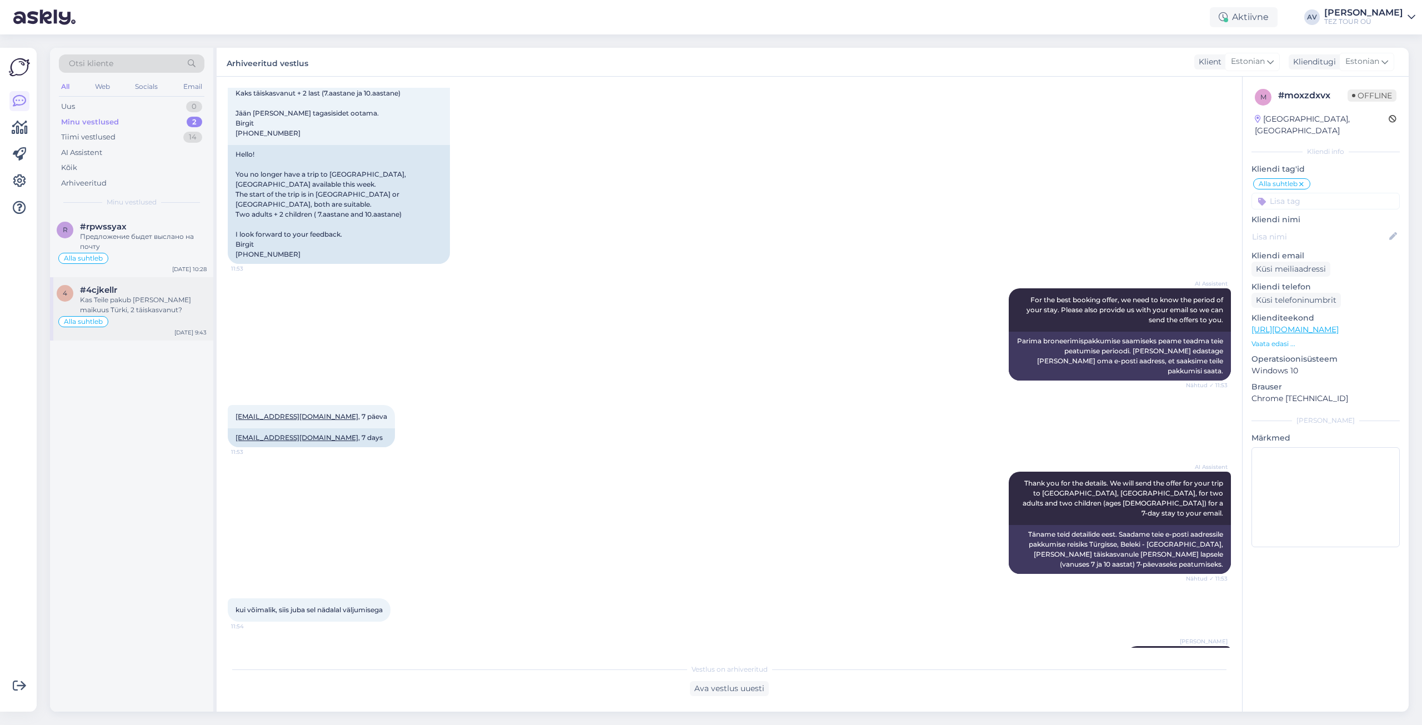
click at [157, 309] on div "Kas Teile pakub [PERSON_NAME] maikuus Türki, 2 täiskasvanut?" at bounding box center [143, 305] width 127 height 20
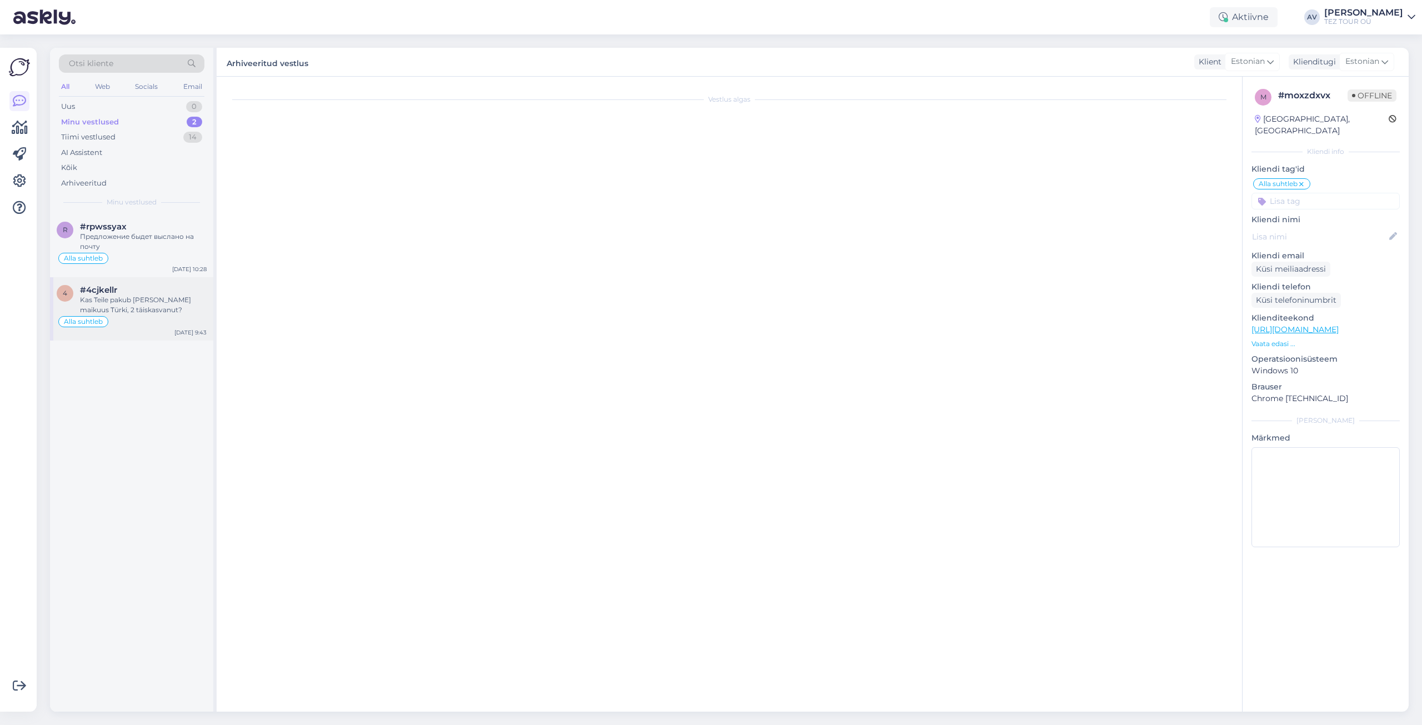
scroll to position [1220, 0]
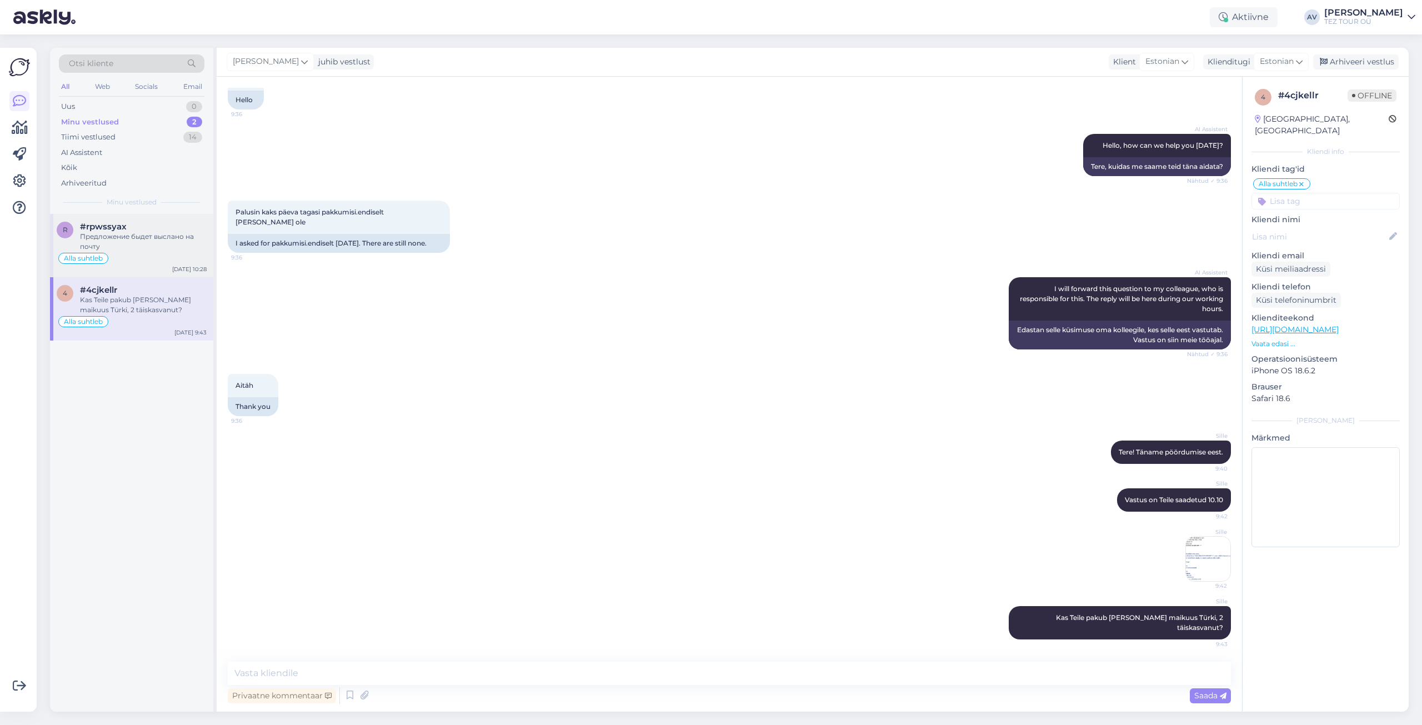
click at [137, 242] on div "Предложение быдет выслано на почту" at bounding box center [143, 242] width 127 height 20
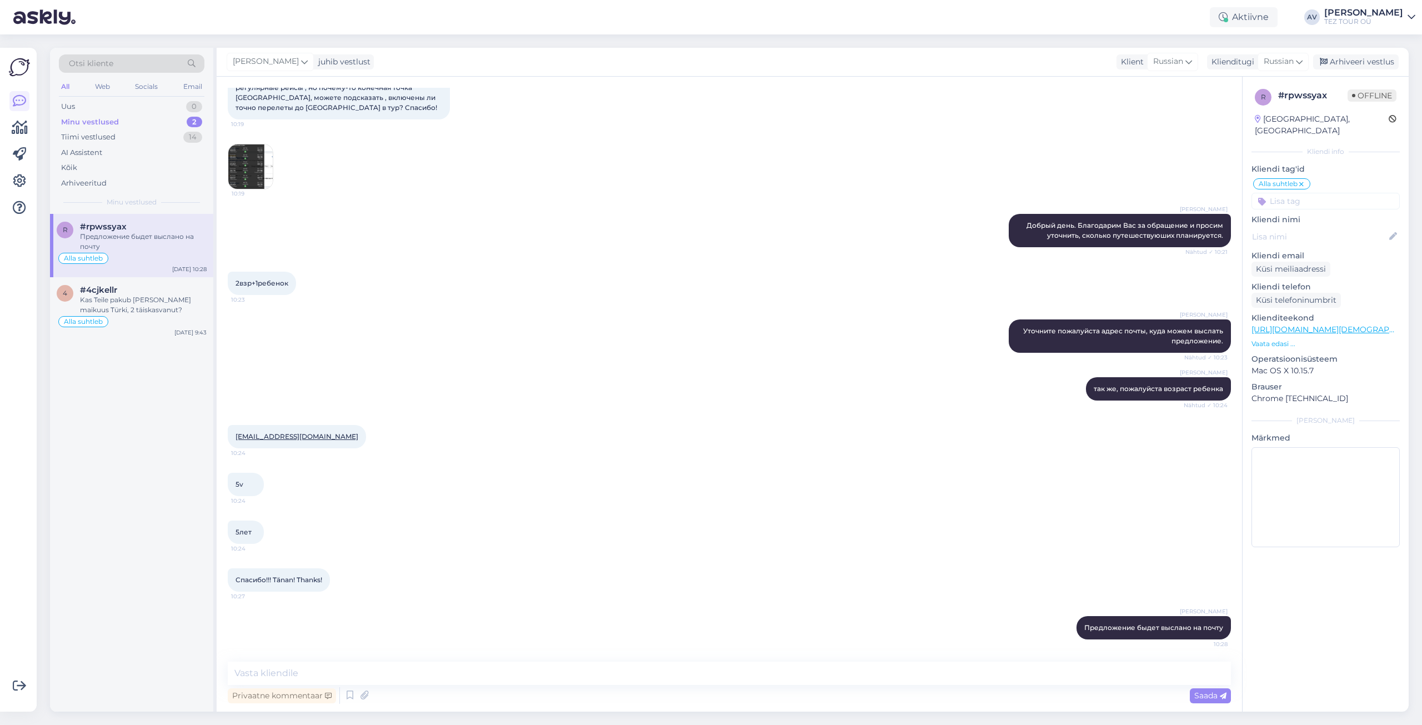
scroll to position [81, 0]
